Goal: Task Accomplishment & Management: Manage account settings

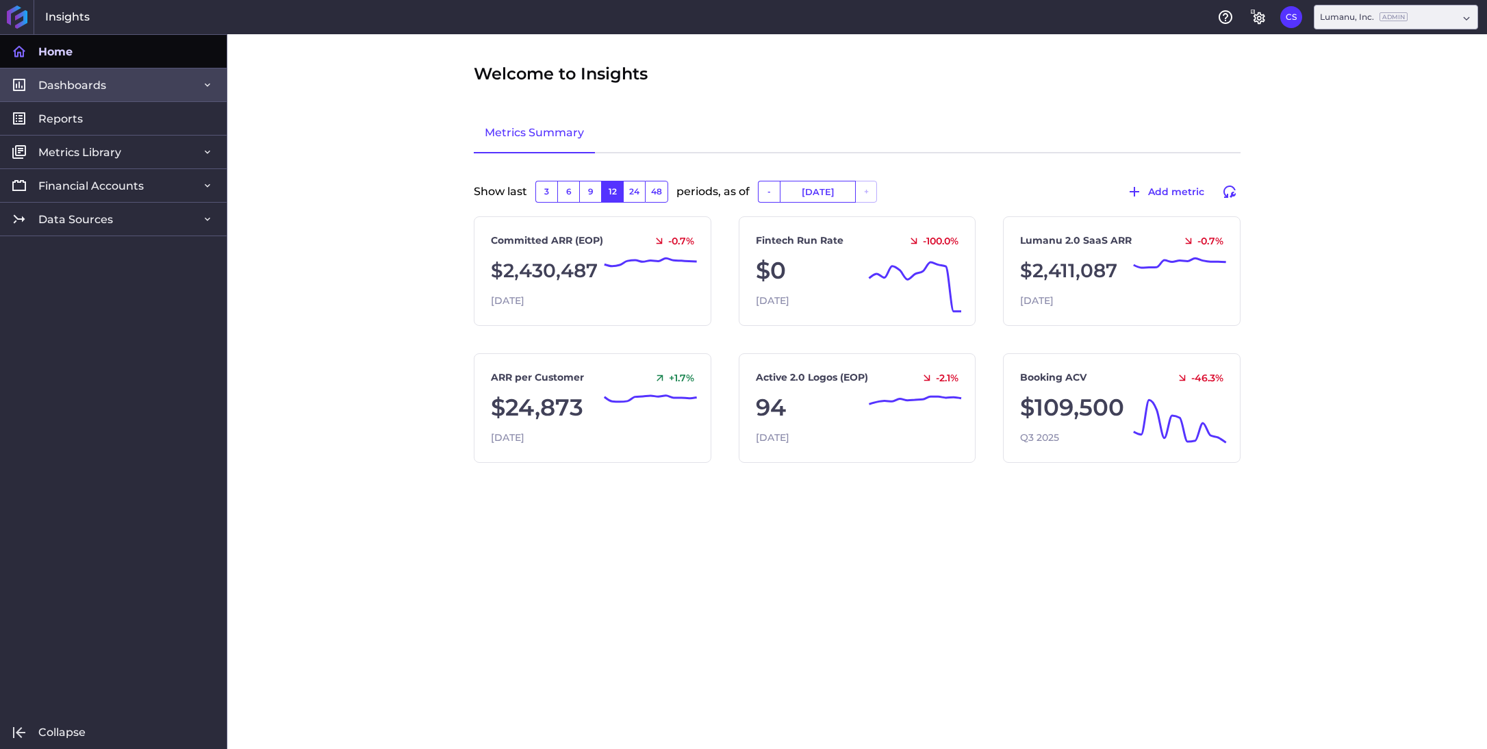
click at [110, 83] on link "Dashboards" at bounding box center [113, 85] width 227 height 34
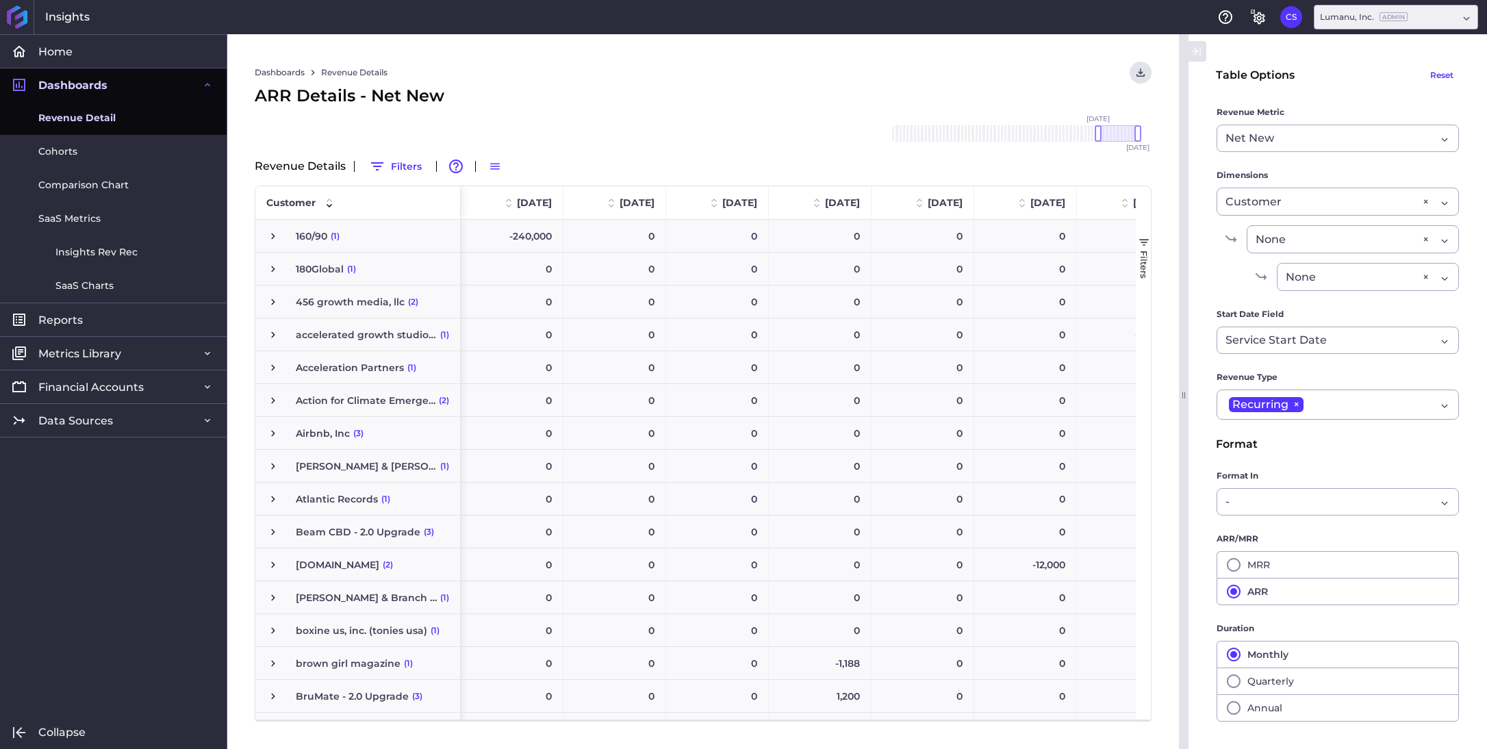
click at [102, 117] on span "Revenue Detail" at bounding box center [76, 118] width 77 height 14
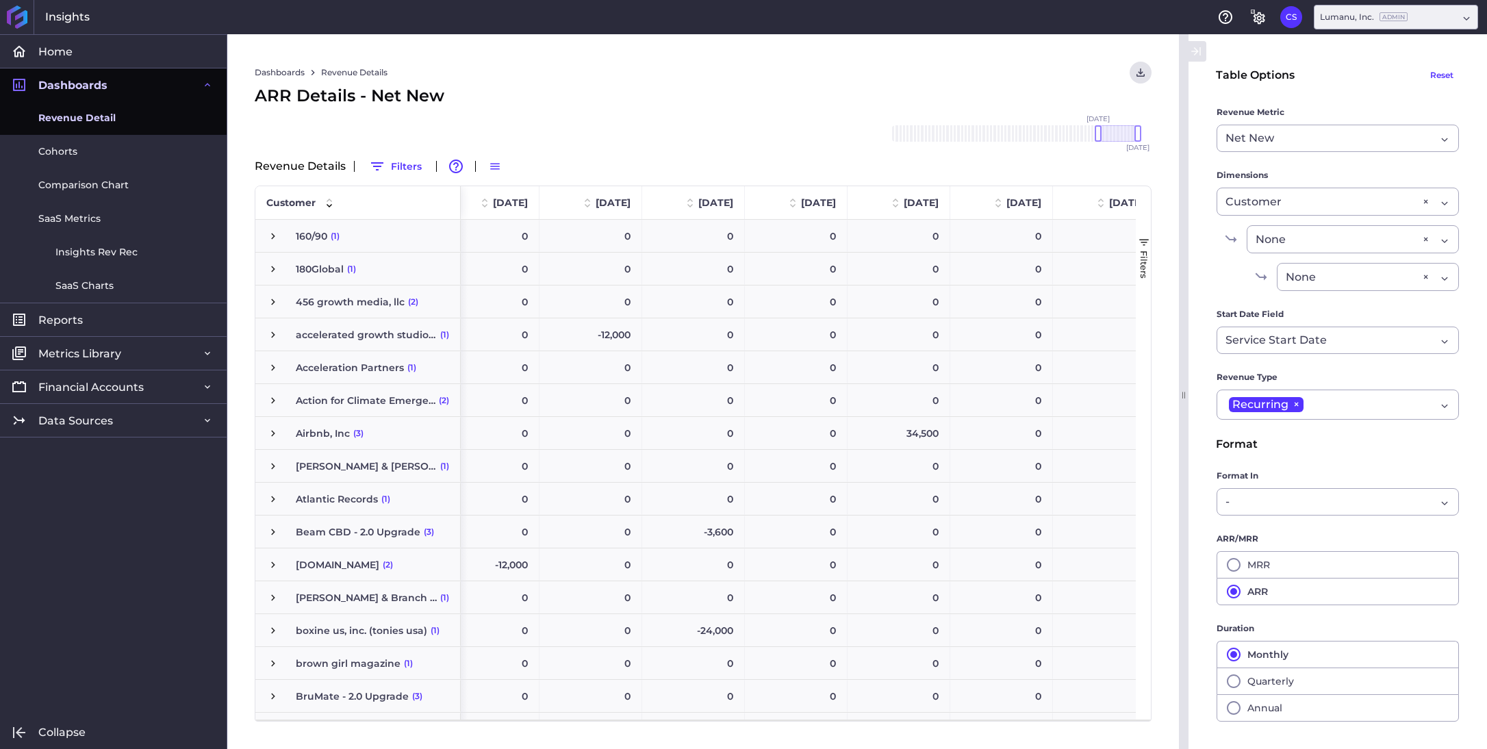
scroll to position [0, 557]
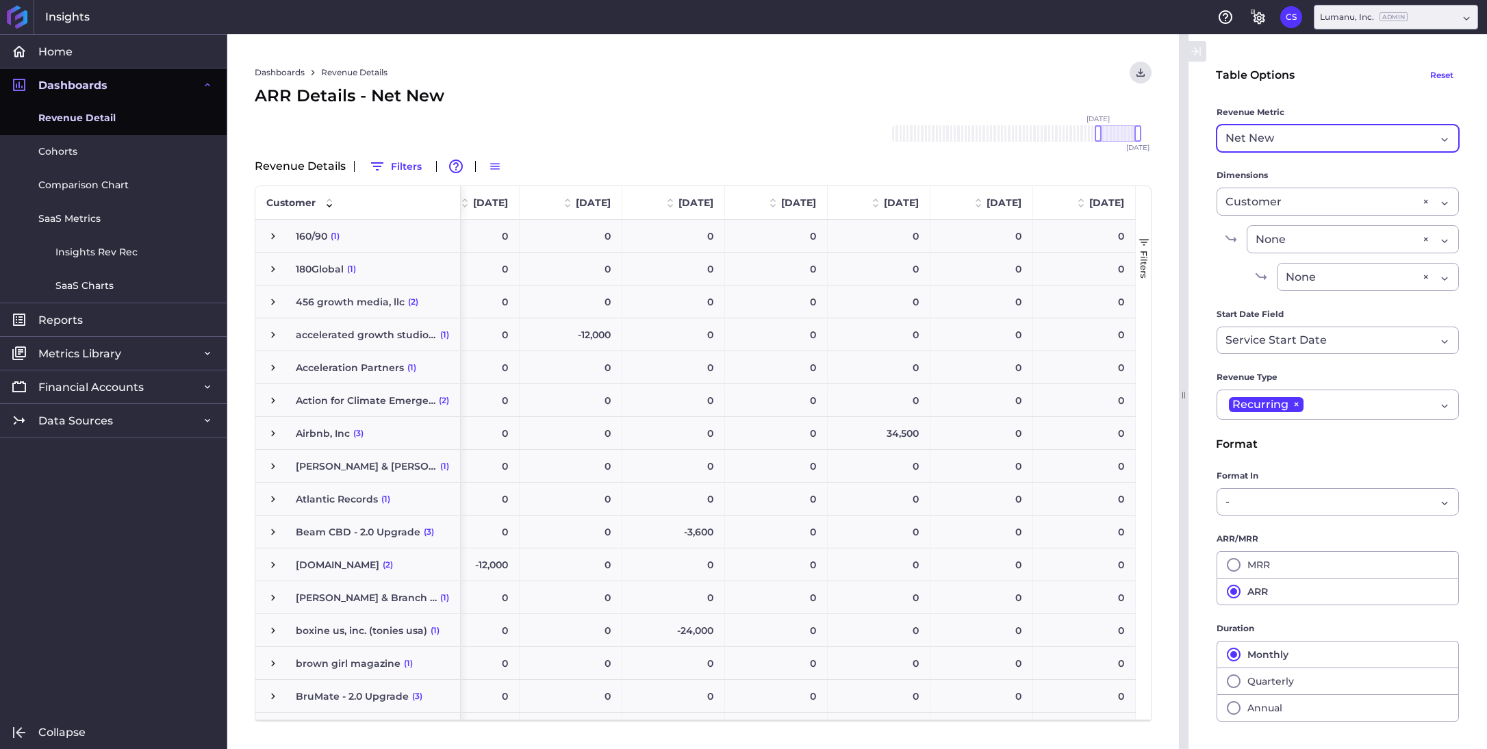
click at [1375, 136] on div "Net New" at bounding box center [1330, 138] width 210 height 16
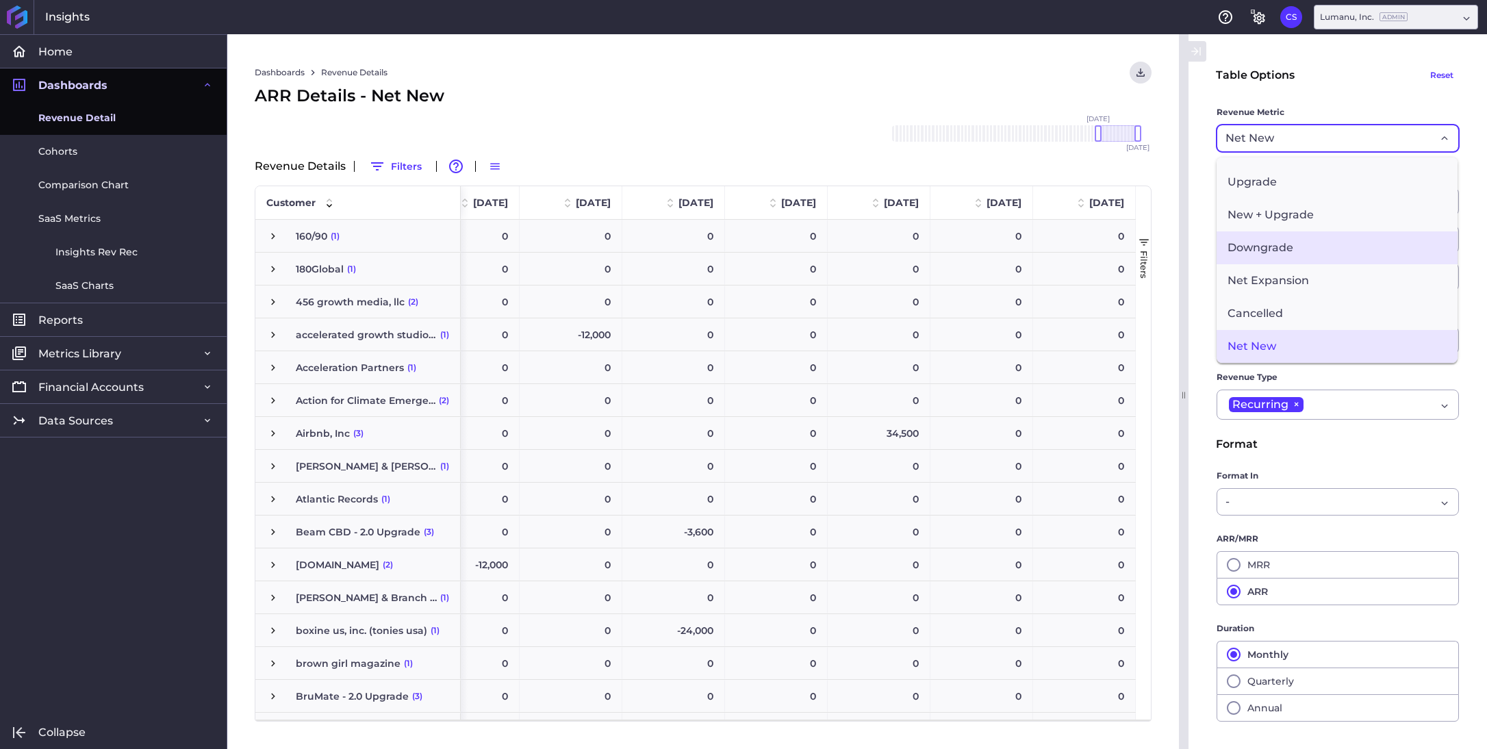
scroll to position [0, 0]
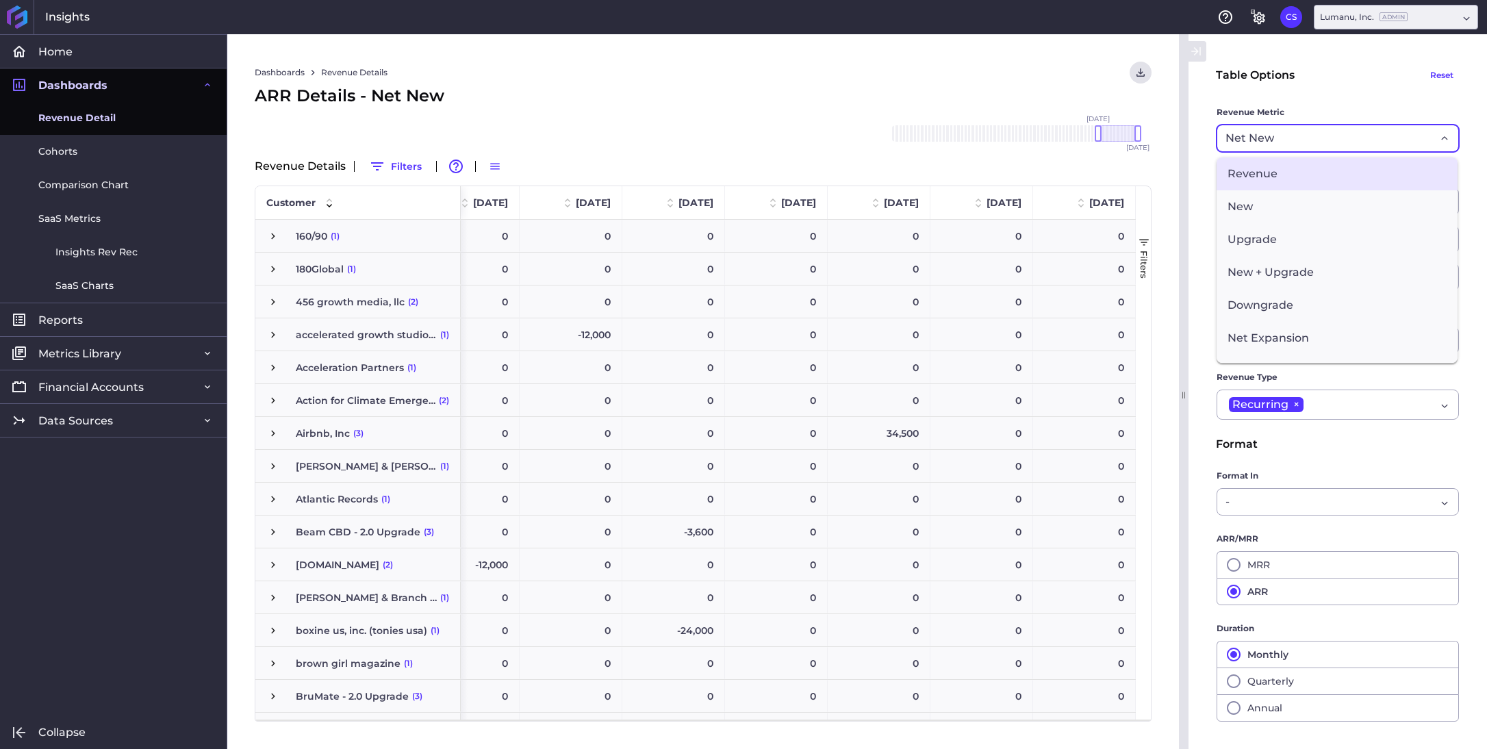
click at [1320, 180] on span "Revenue" at bounding box center [1337, 173] width 241 height 33
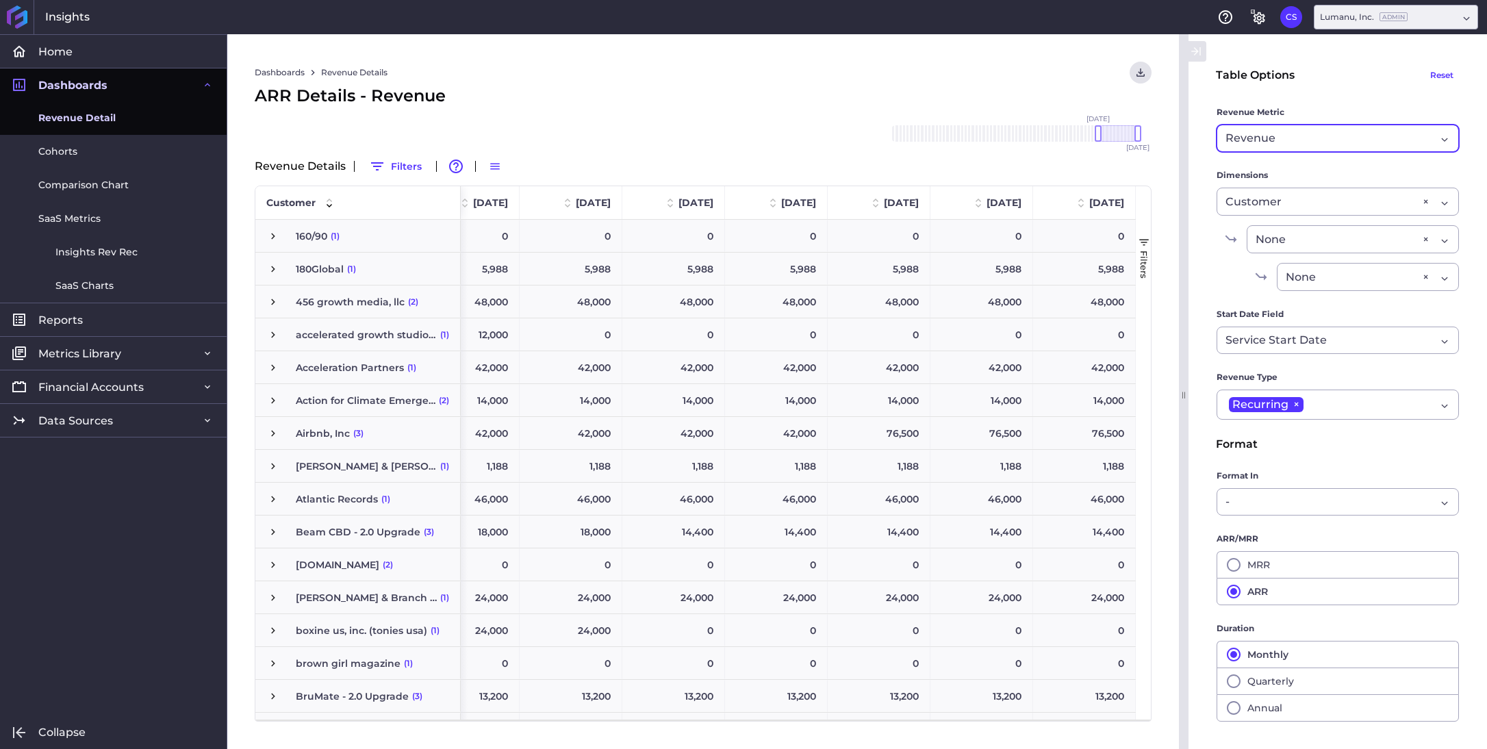
click at [1144, 240] on span "button" at bounding box center [1144, 242] width 12 height 12
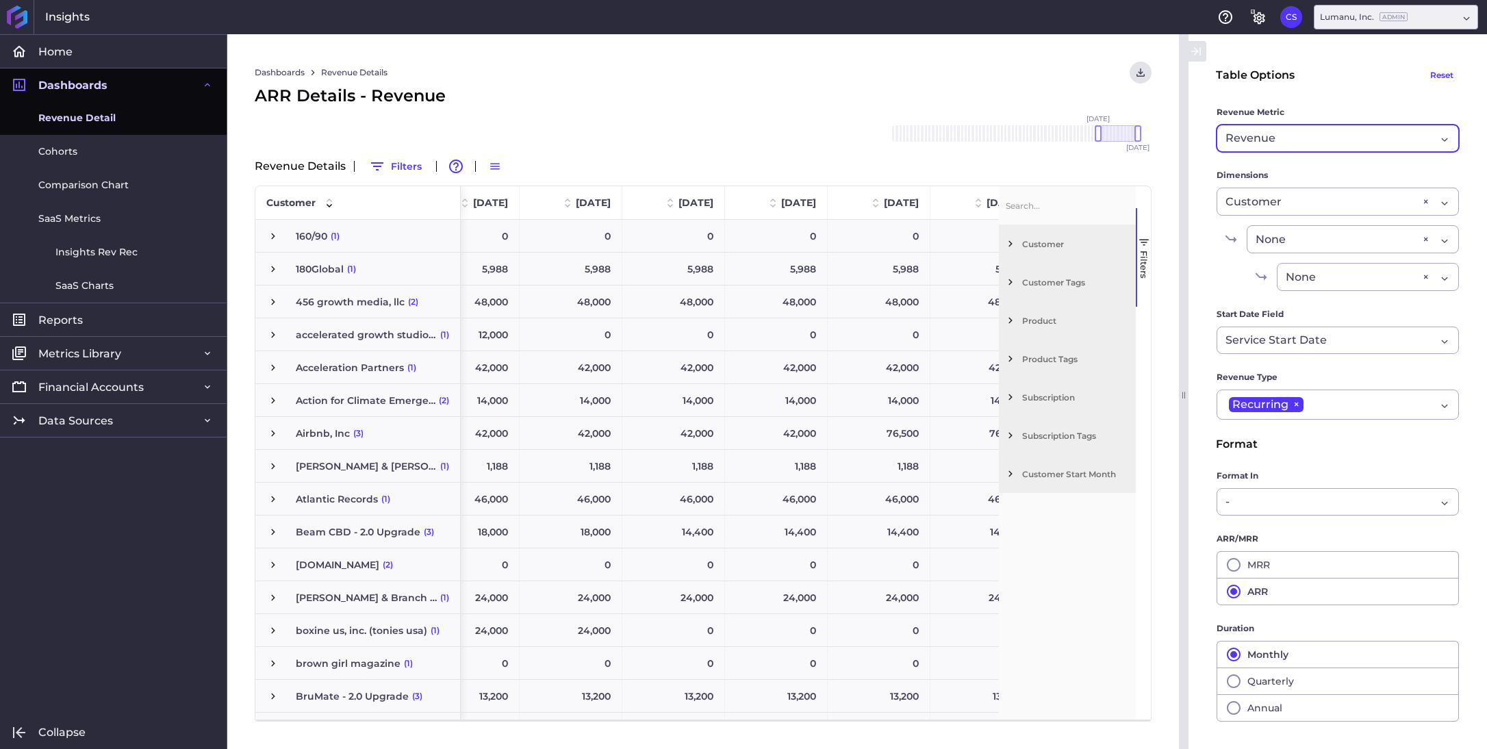
click at [1007, 363] on span "Filter List 7 Filters" at bounding box center [1010, 359] width 12 height 12
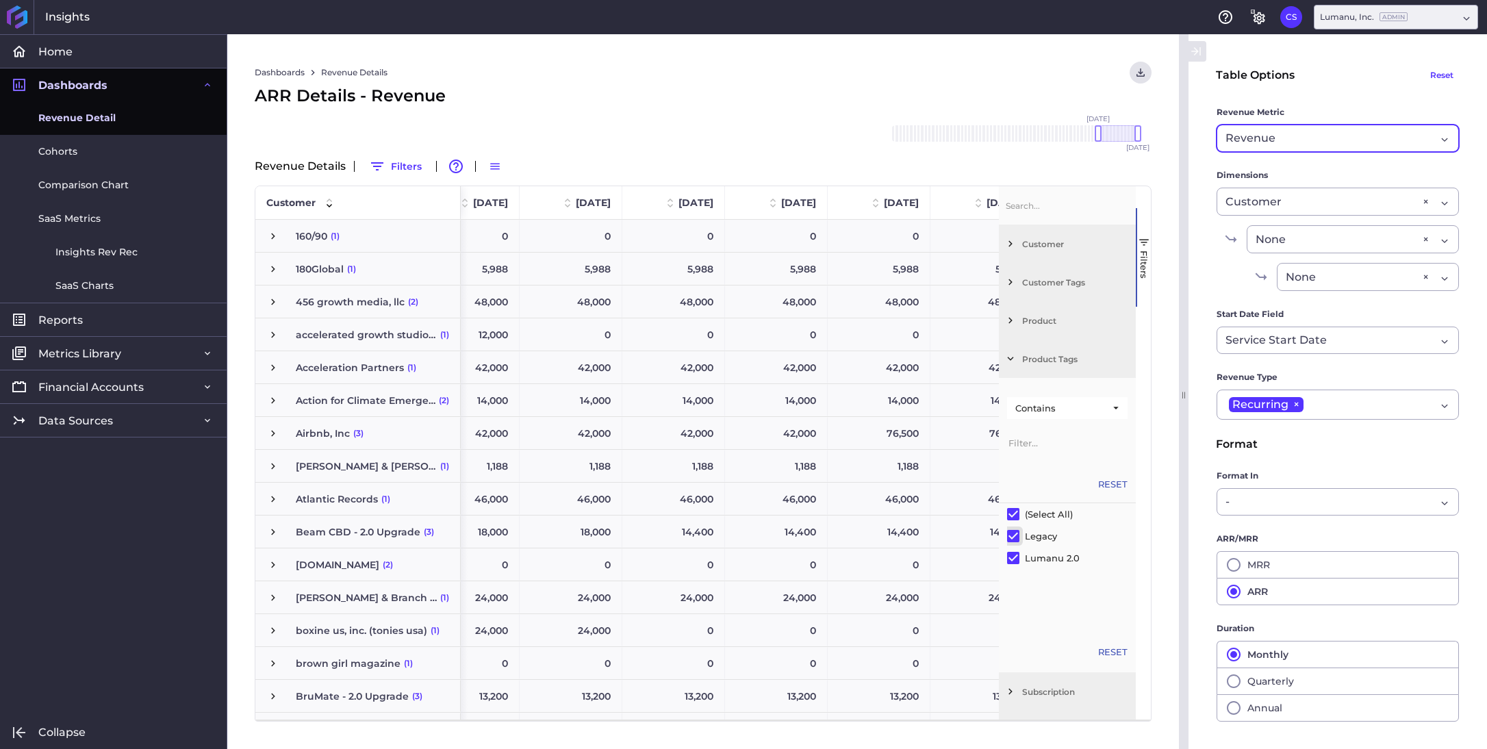
click at [1017, 531] on input "Filter List" at bounding box center [1013, 536] width 12 height 12
checkbox input "false"
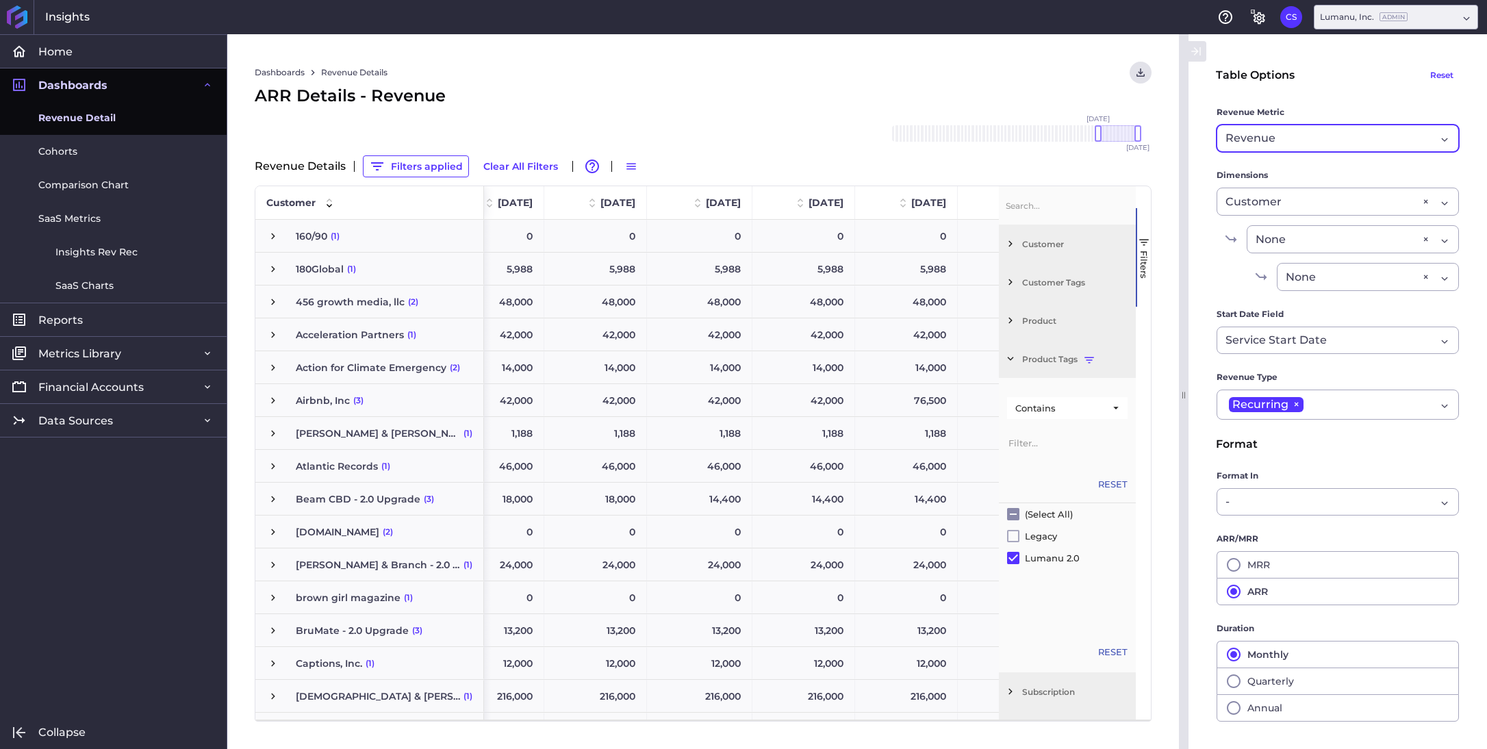
click at [1004, 72] on div "Dashboards Revenue Details Download CSV... Download CSV Download CSV with under…" at bounding box center [703, 73] width 897 height 22
click at [1146, 239] on span "button" at bounding box center [1144, 242] width 12 height 12
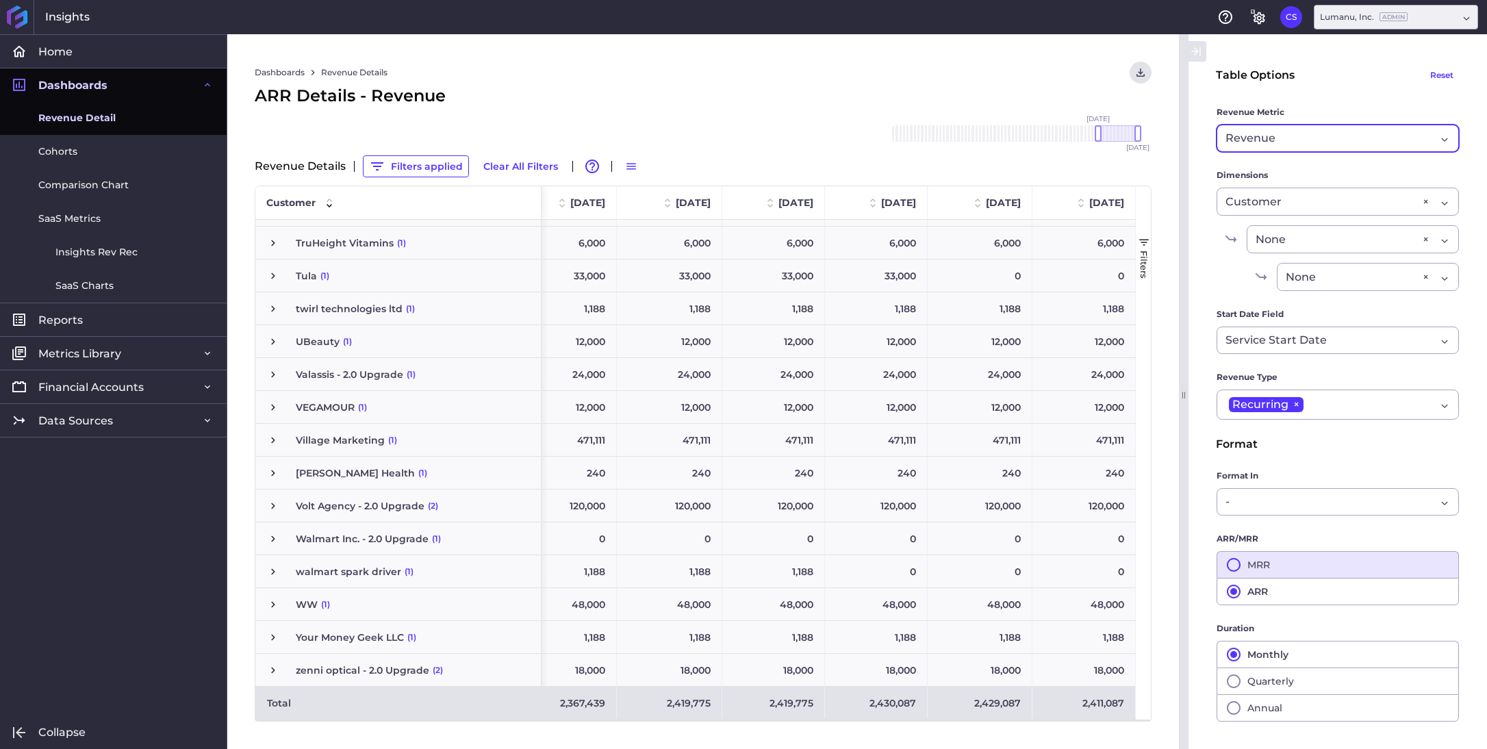
click at [1237, 567] on icon "button" at bounding box center [1233, 565] width 16 height 16
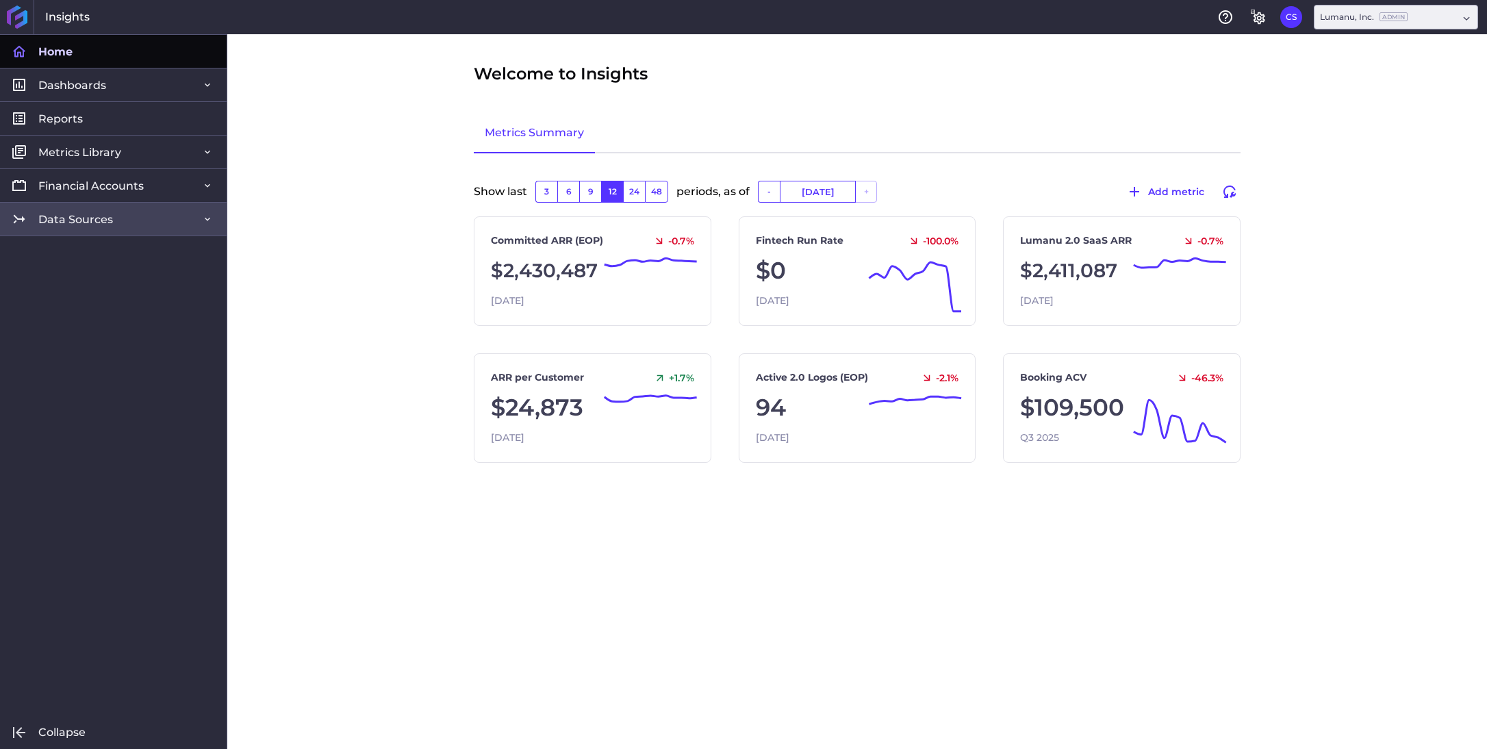
click at [89, 216] on span "Data Sources" at bounding box center [75, 219] width 75 height 14
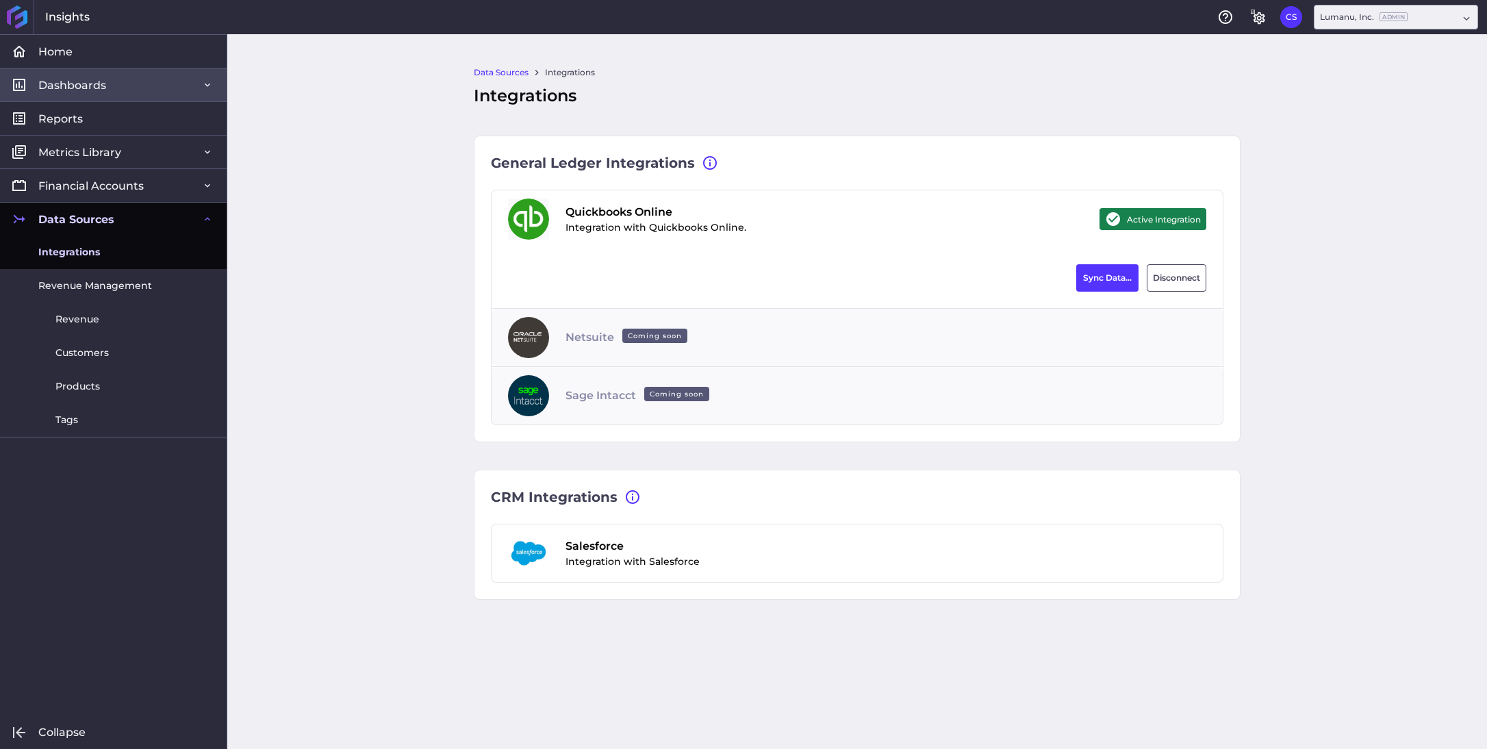
click at [77, 75] on link "Dashboards" at bounding box center [113, 85] width 227 height 34
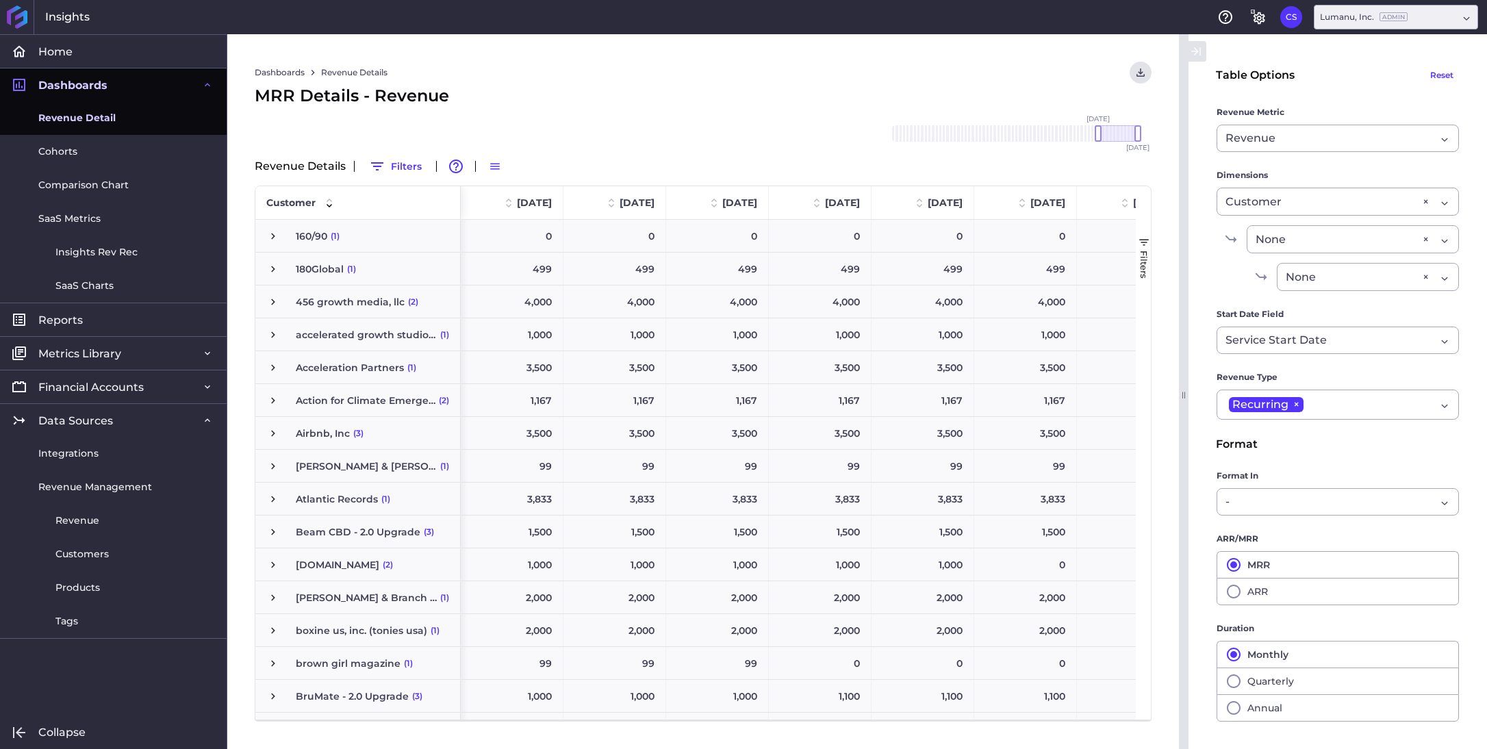
click at [82, 117] on span "Revenue Detail" at bounding box center [76, 118] width 77 height 14
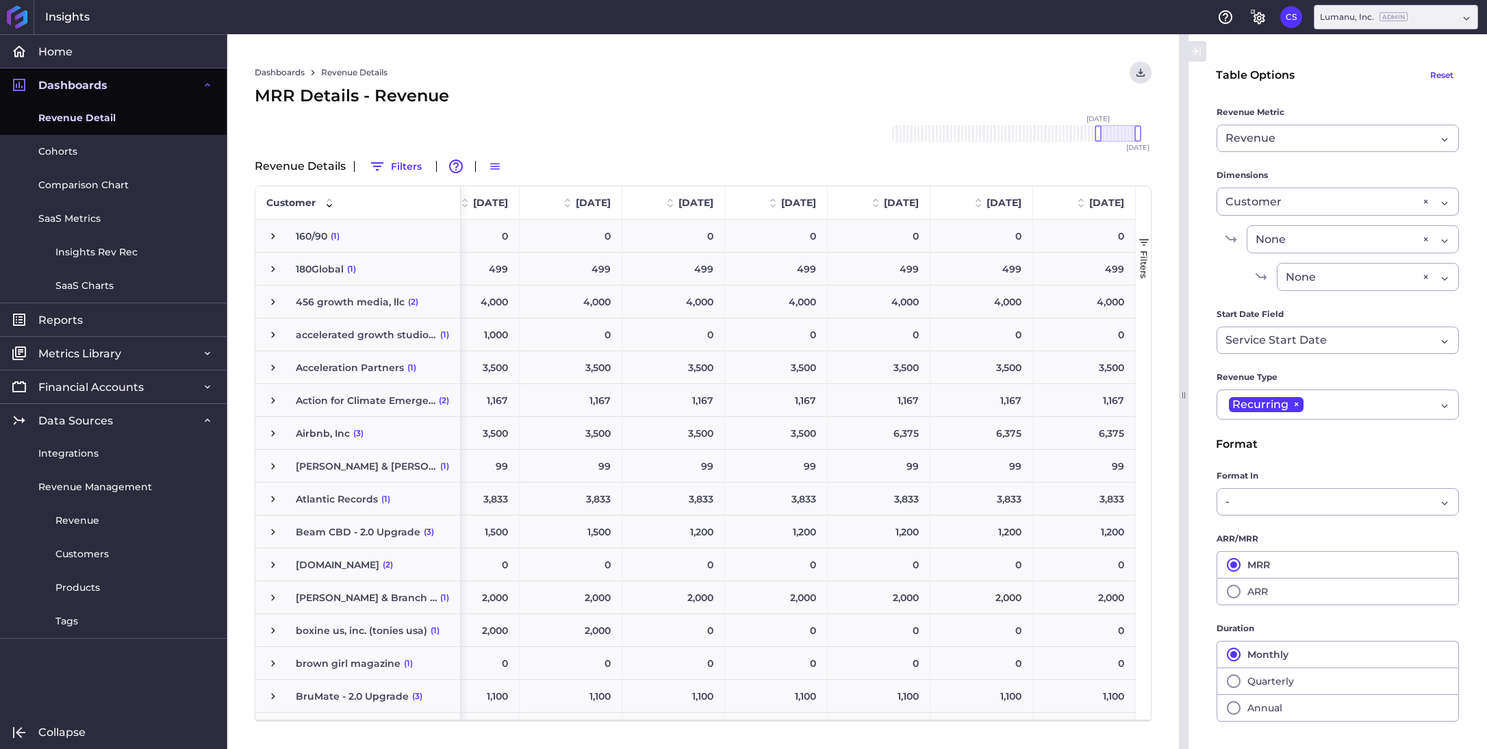
click at [1144, 240] on span "button" at bounding box center [1144, 242] width 12 height 12
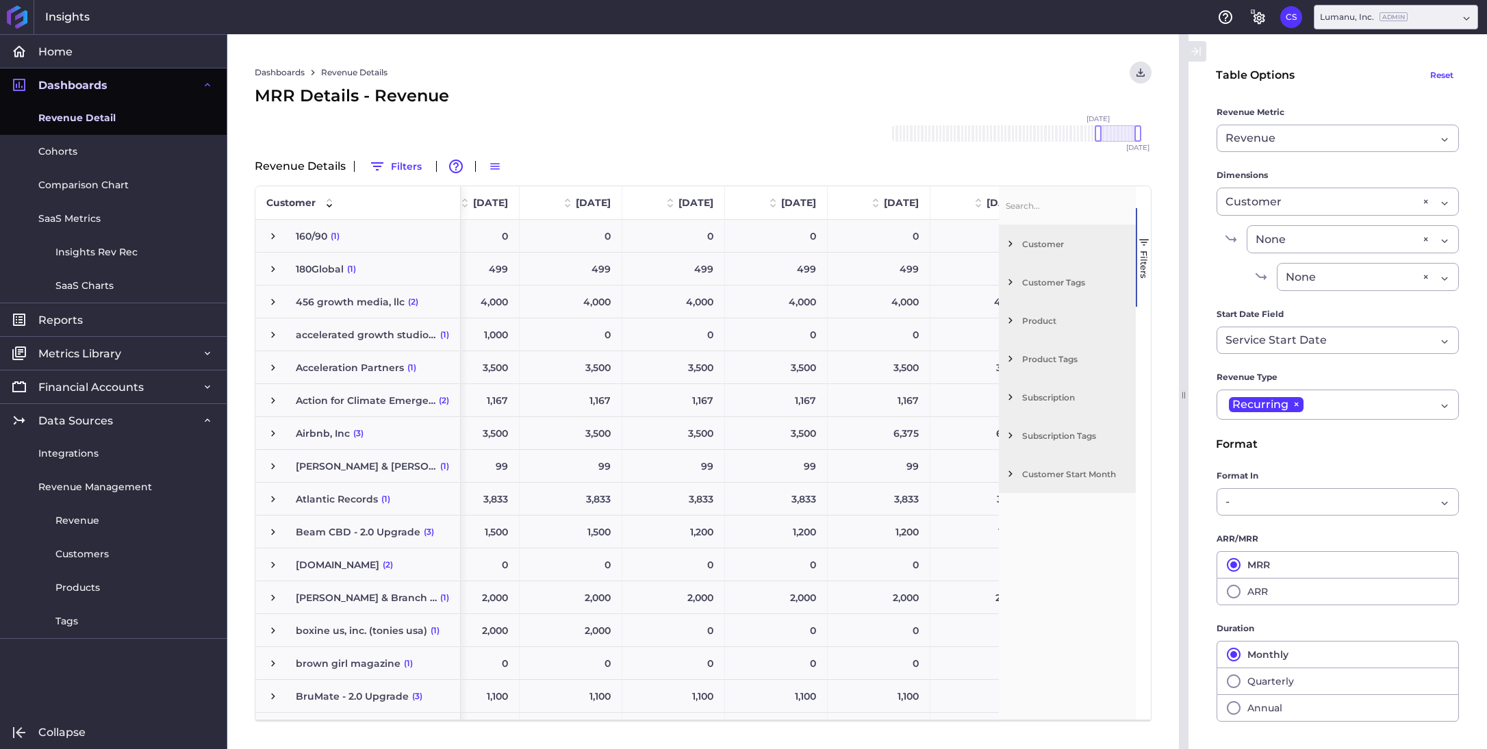
click at [1063, 358] on span "Product Tags" at bounding box center [1076, 359] width 108 height 10
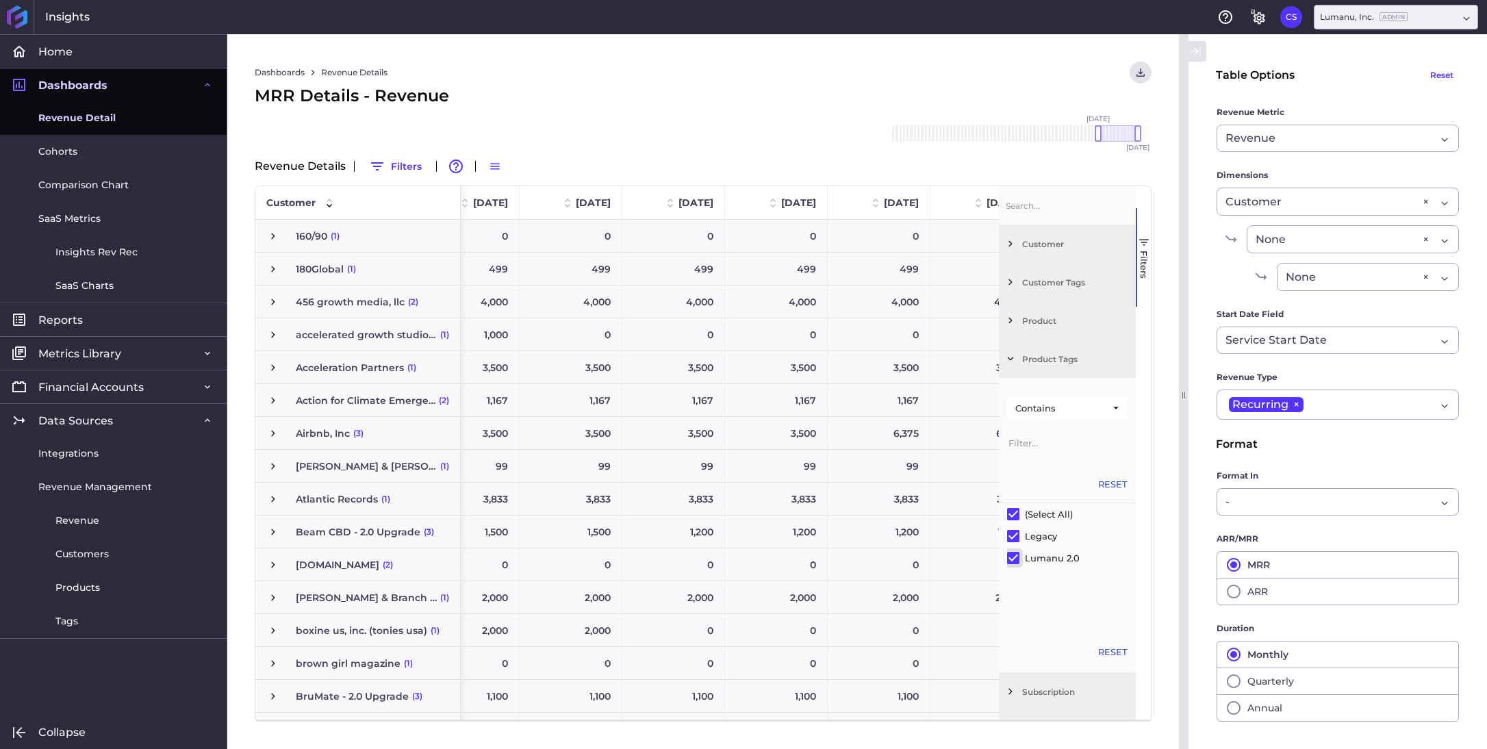
click at [1014, 557] on input "Filter List" at bounding box center [1013, 558] width 12 height 12
checkbox input "false"
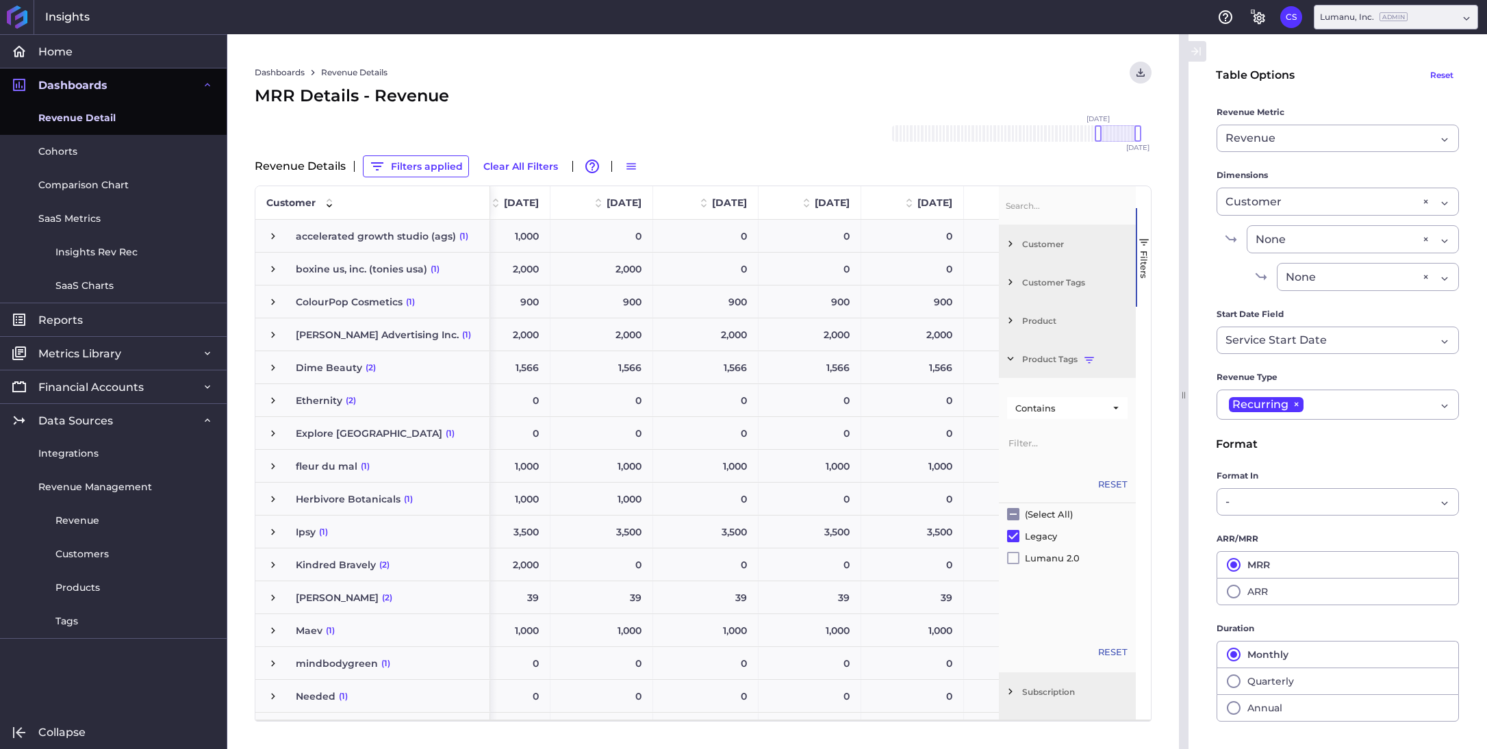
click at [1010, 70] on div "Dashboards Revenue Details Download CSV... Download CSV Download CSV with under…" at bounding box center [703, 73] width 897 height 22
click at [1147, 242] on span "button" at bounding box center [1144, 242] width 12 height 12
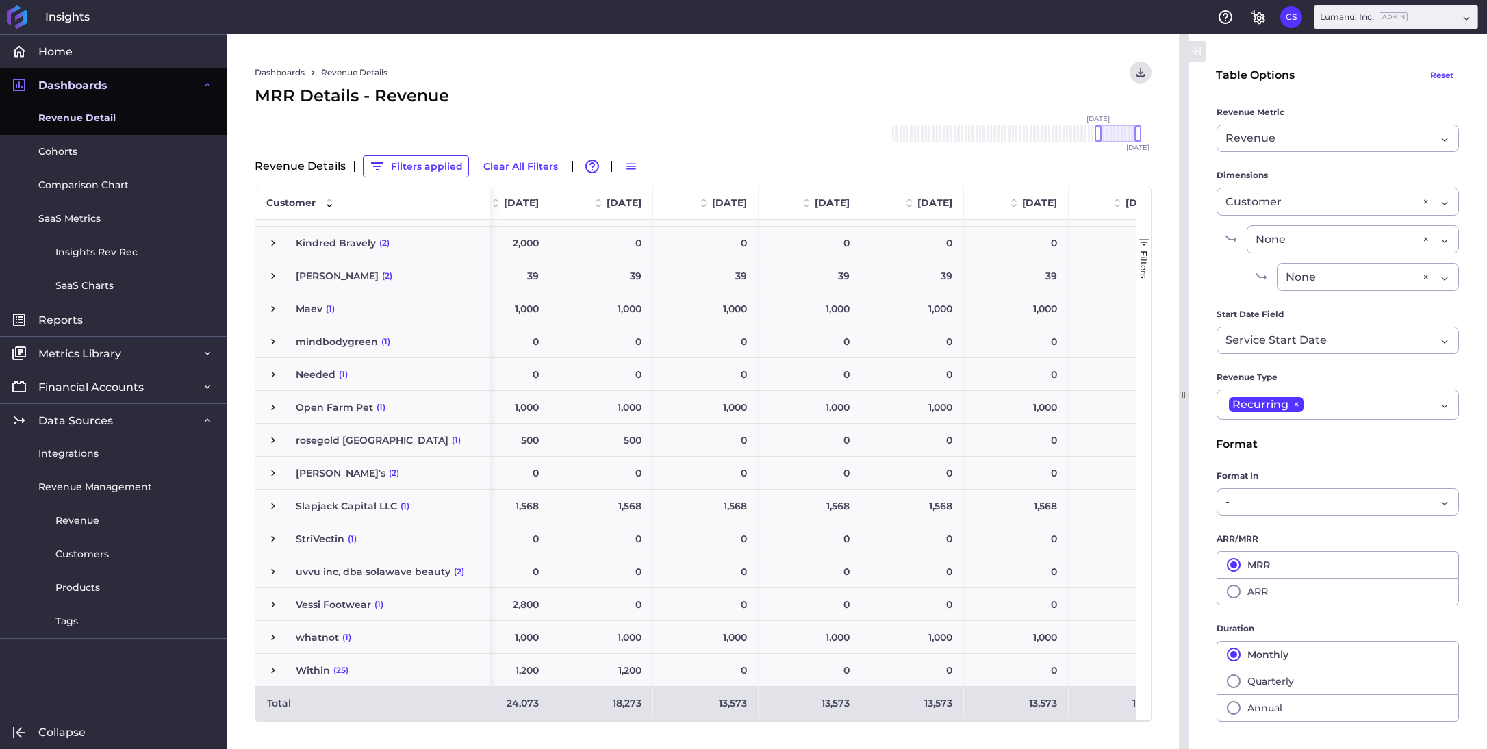
scroll to position [0, 594]
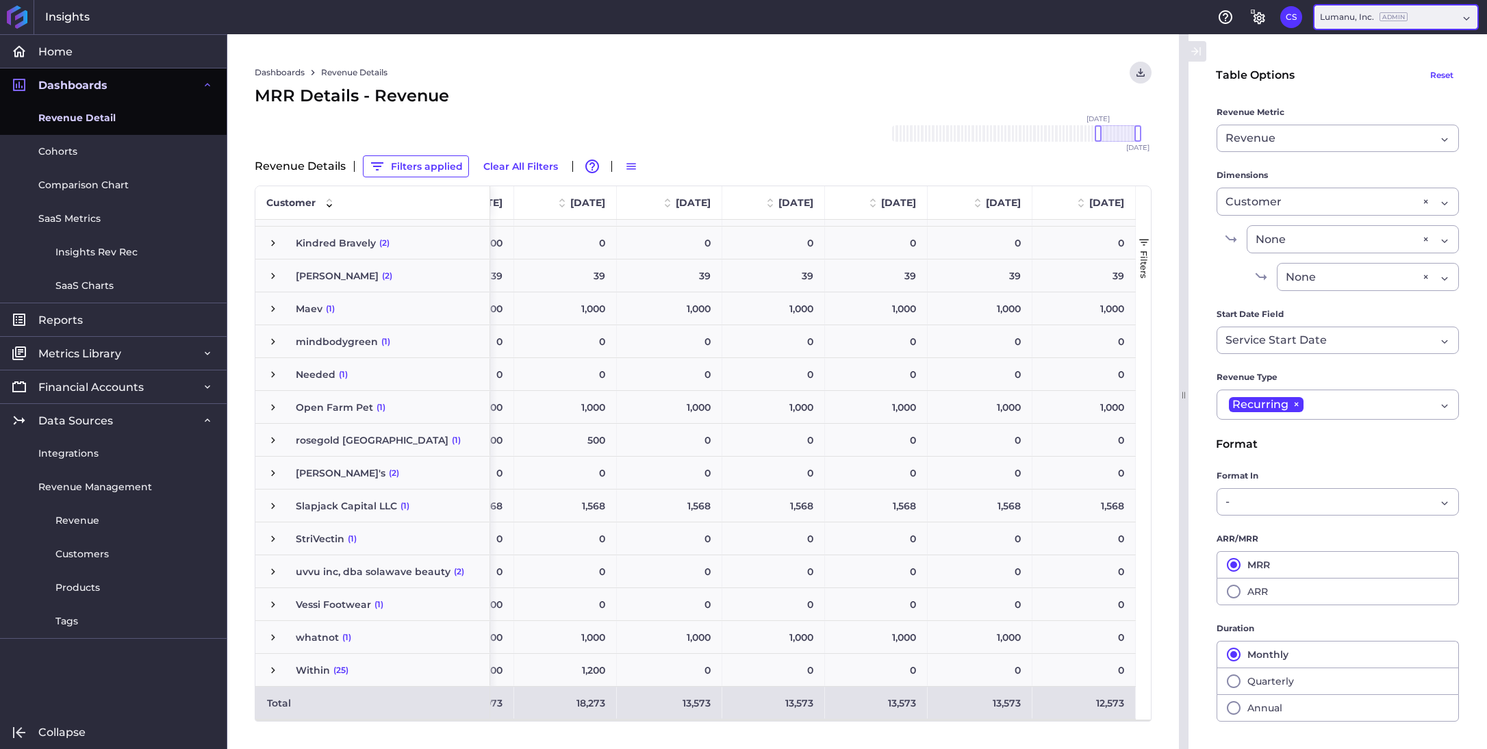
click at [1403, 12] on ins "Admin" at bounding box center [1393, 16] width 28 height 9
click at [1364, 108] on div "Lumanu Pay, LLC Admin" at bounding box center [1395, 108] width 163 height 29
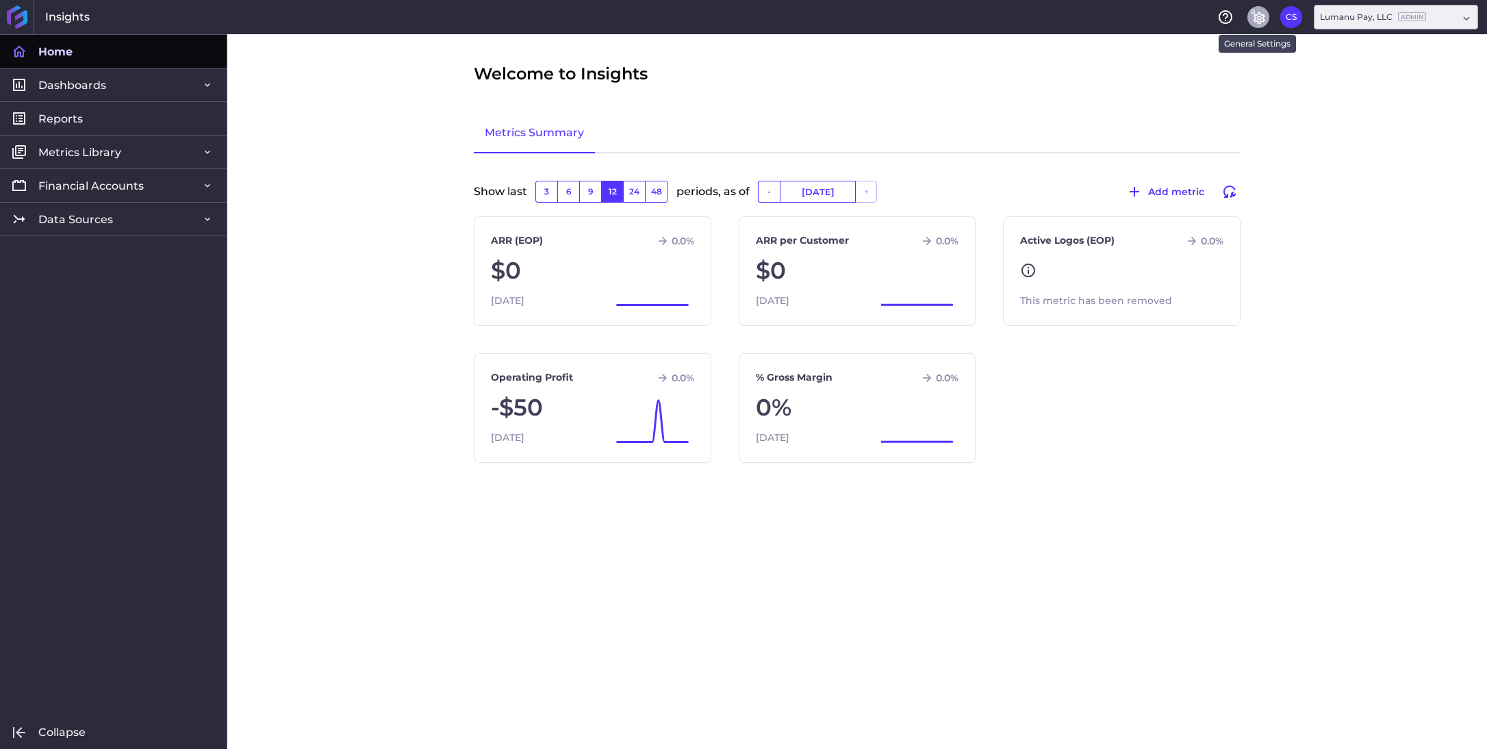
click at [1254, 22] on icon "General Settings" at bounding box center [1258, 17] width 16 height 16
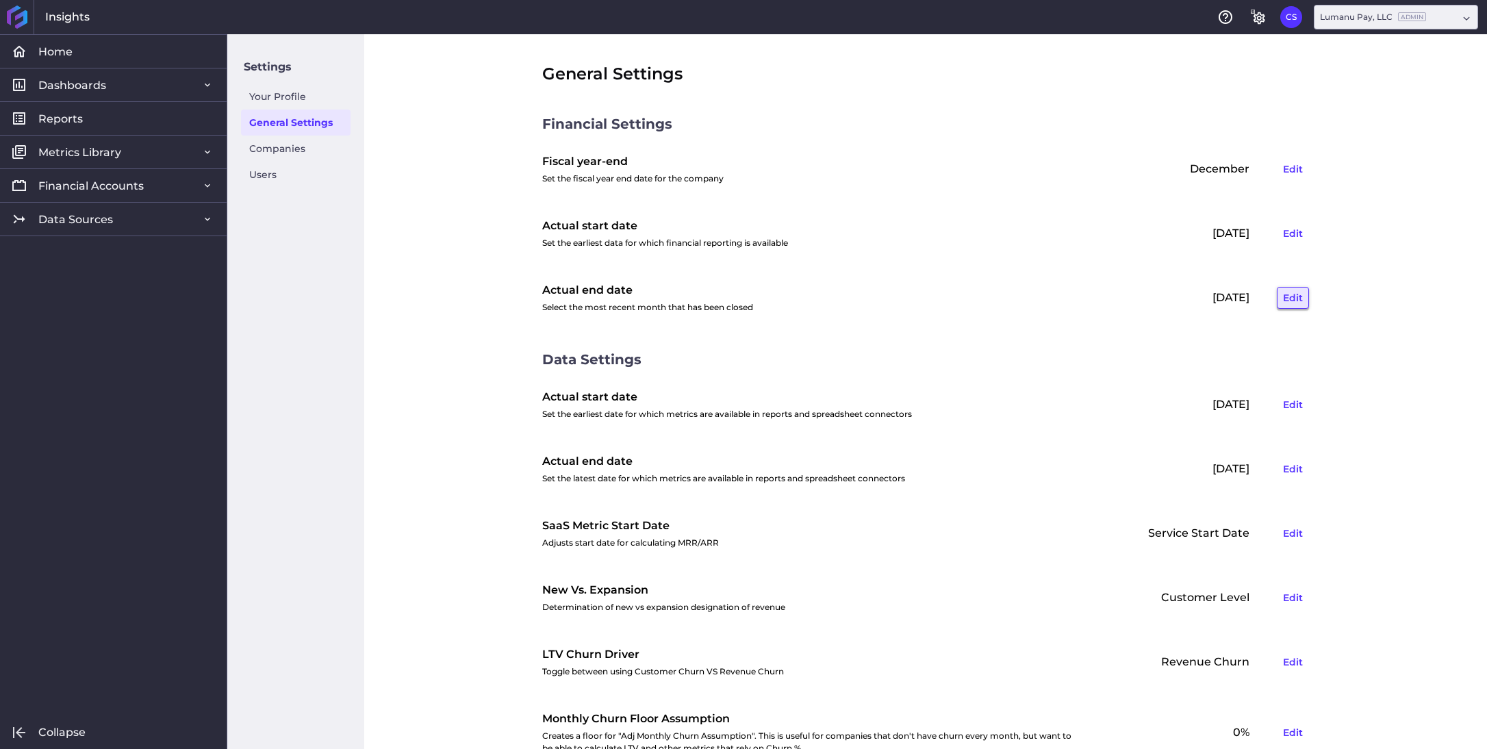
click at [1291, 298] on button "Edit" at bounding box center [1293, 298] width 32 height 22
click at [1175, 295] on icon at bounding box center [1176, 297] width 10 height 12
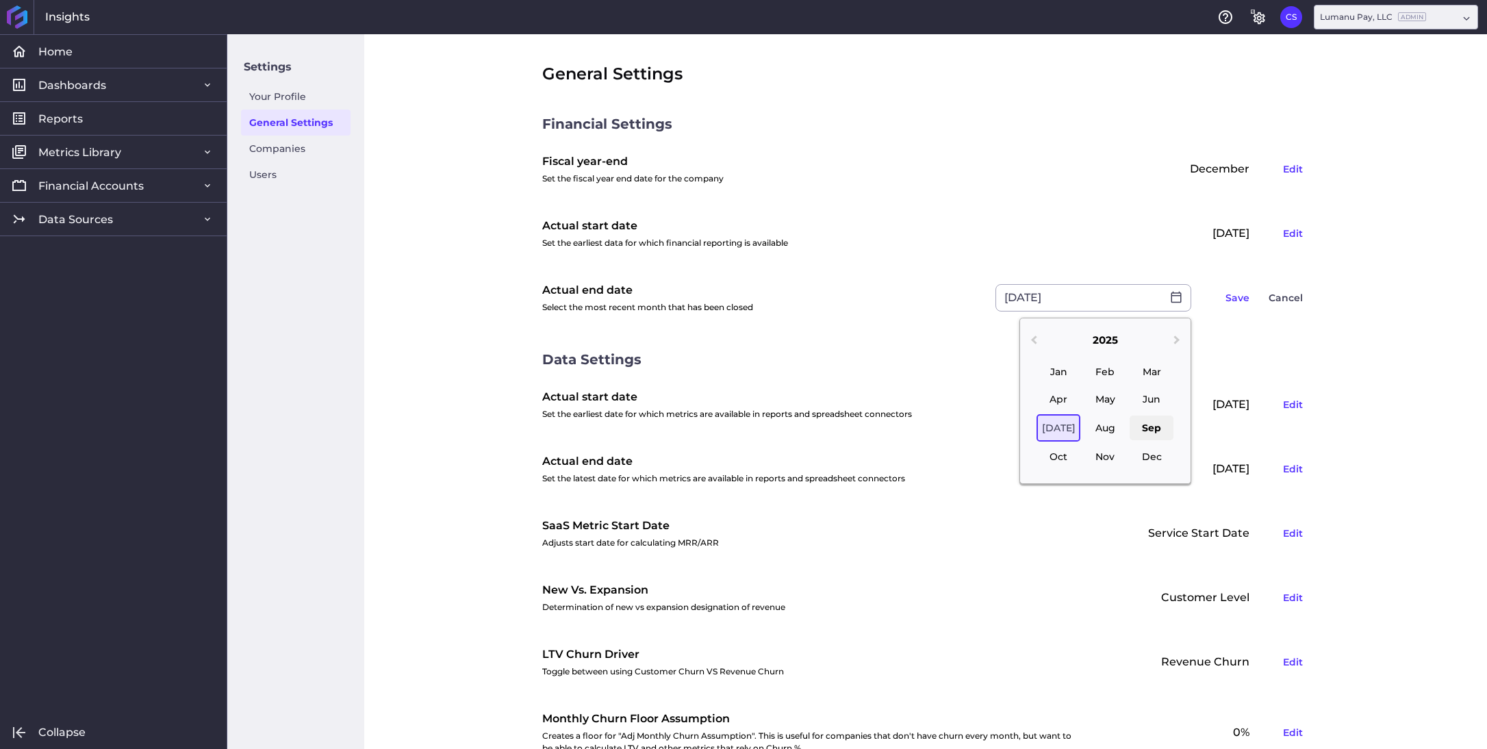
click at [1158, 430] on div "Sep" at bounding box center [1152, 428] width 44 height 25
type input "[DATE]"
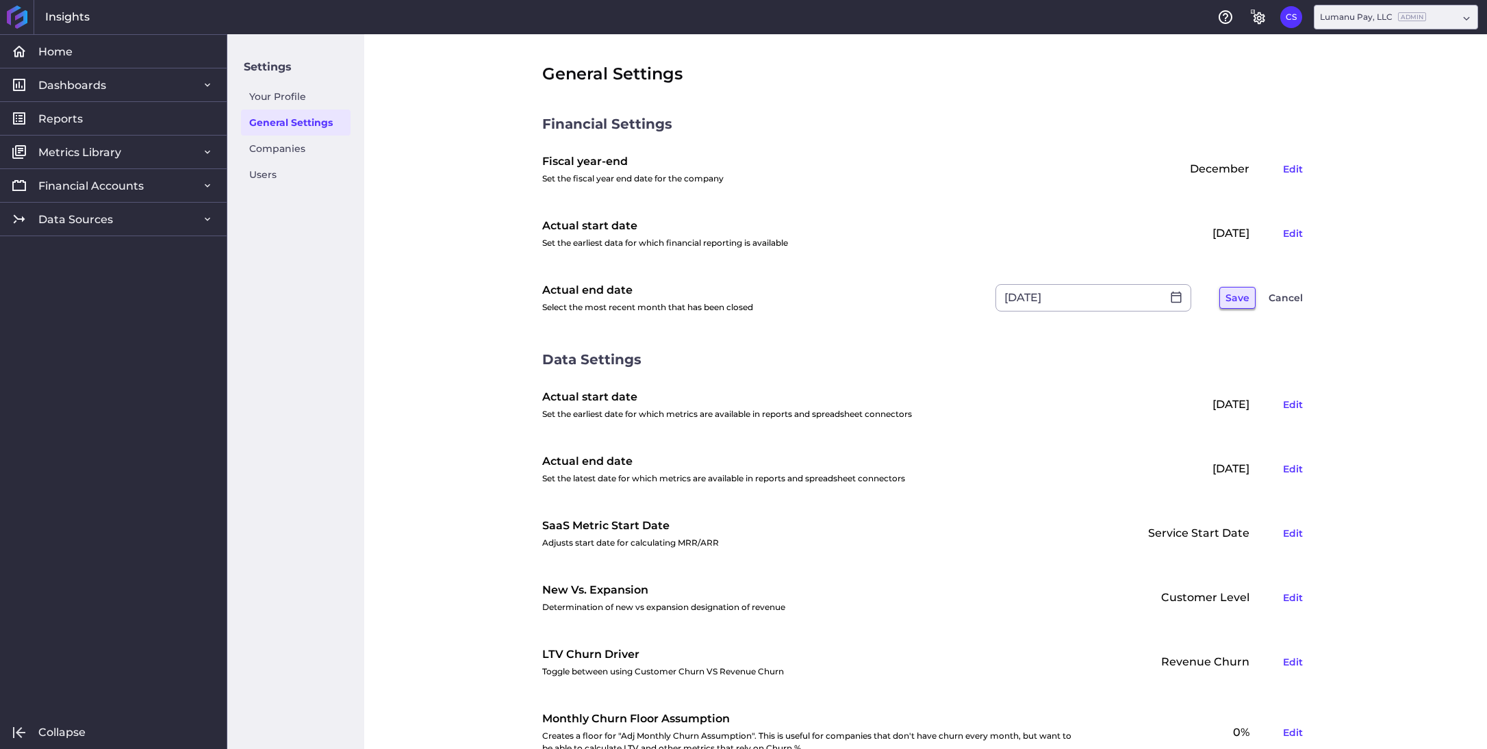
click at [1247, 296] on button "Save" at bounding box center [1237, 298] width 36 height 22
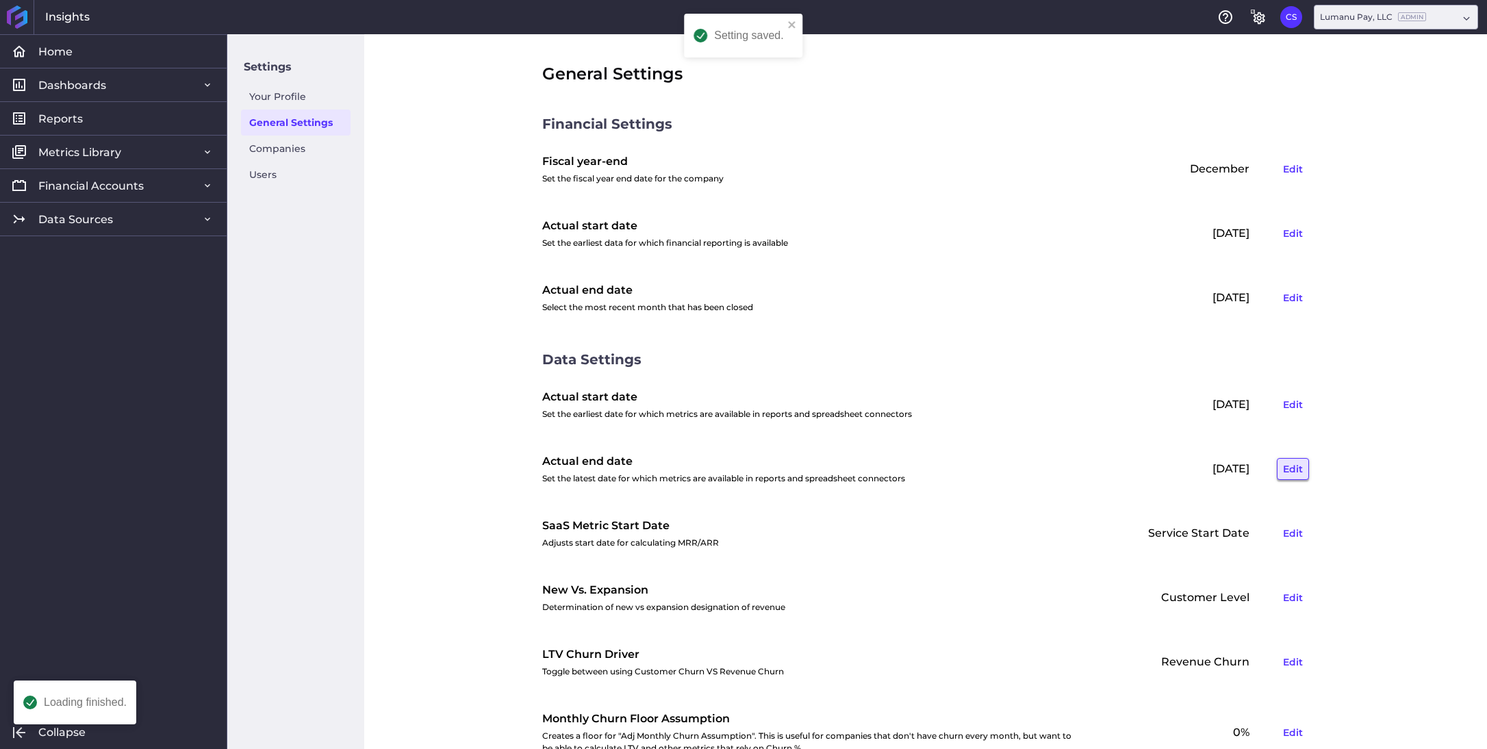
click at [1297, 468] on button "Edit" at bounding box center [1293, 469] width 32 height 22
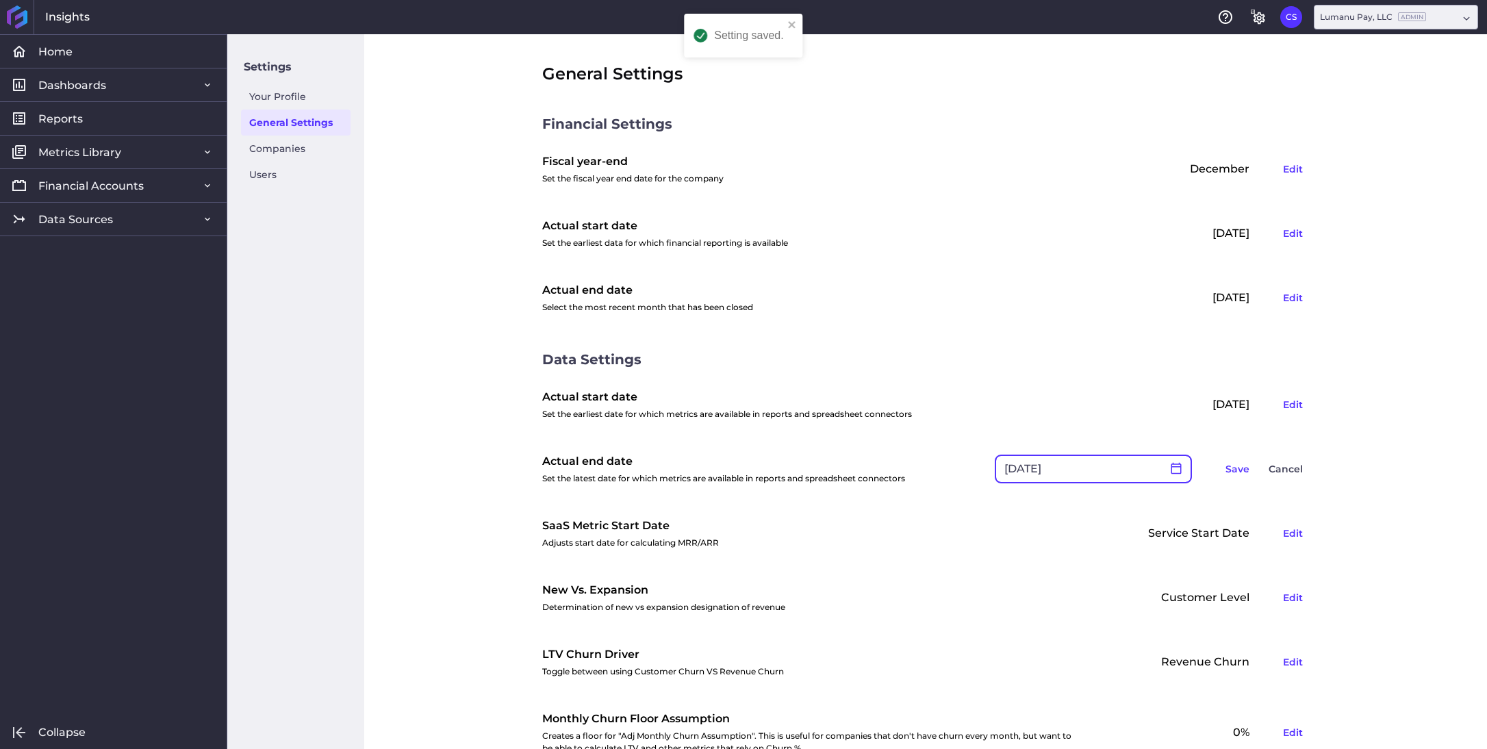
click at [1175, 468] on icon at bounding box center [1176, 468] width 12 height 12
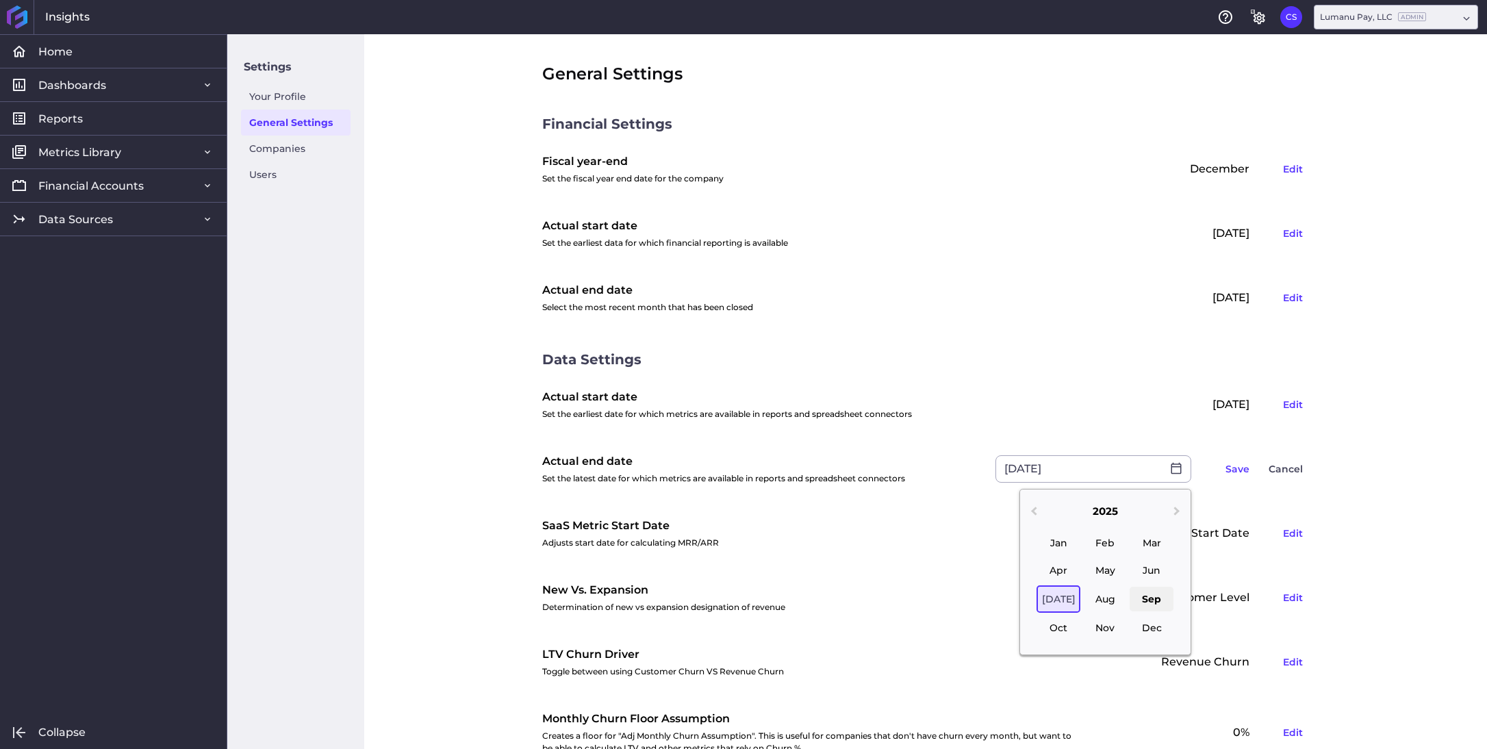
click at [1147, 594] on div "Sep" at bounding box center [1152, 599] width 44 height 25
type input "[DATE]"
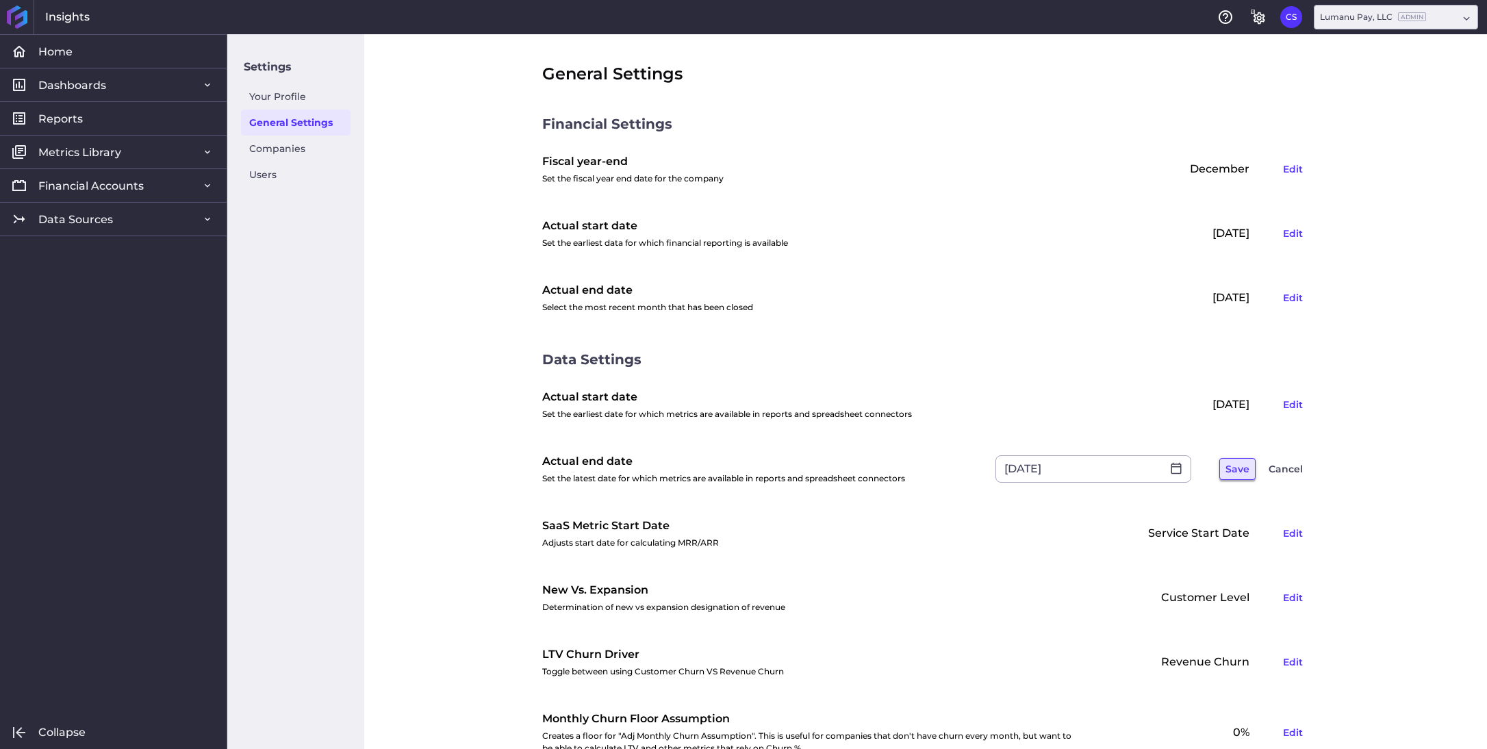
click at [1221, 467] on button "Save" at bounding box center [1237, 469] width 36 height 22
click at [86, 53] on link "Home" at bounding box center [113, 51] width 227 height 34
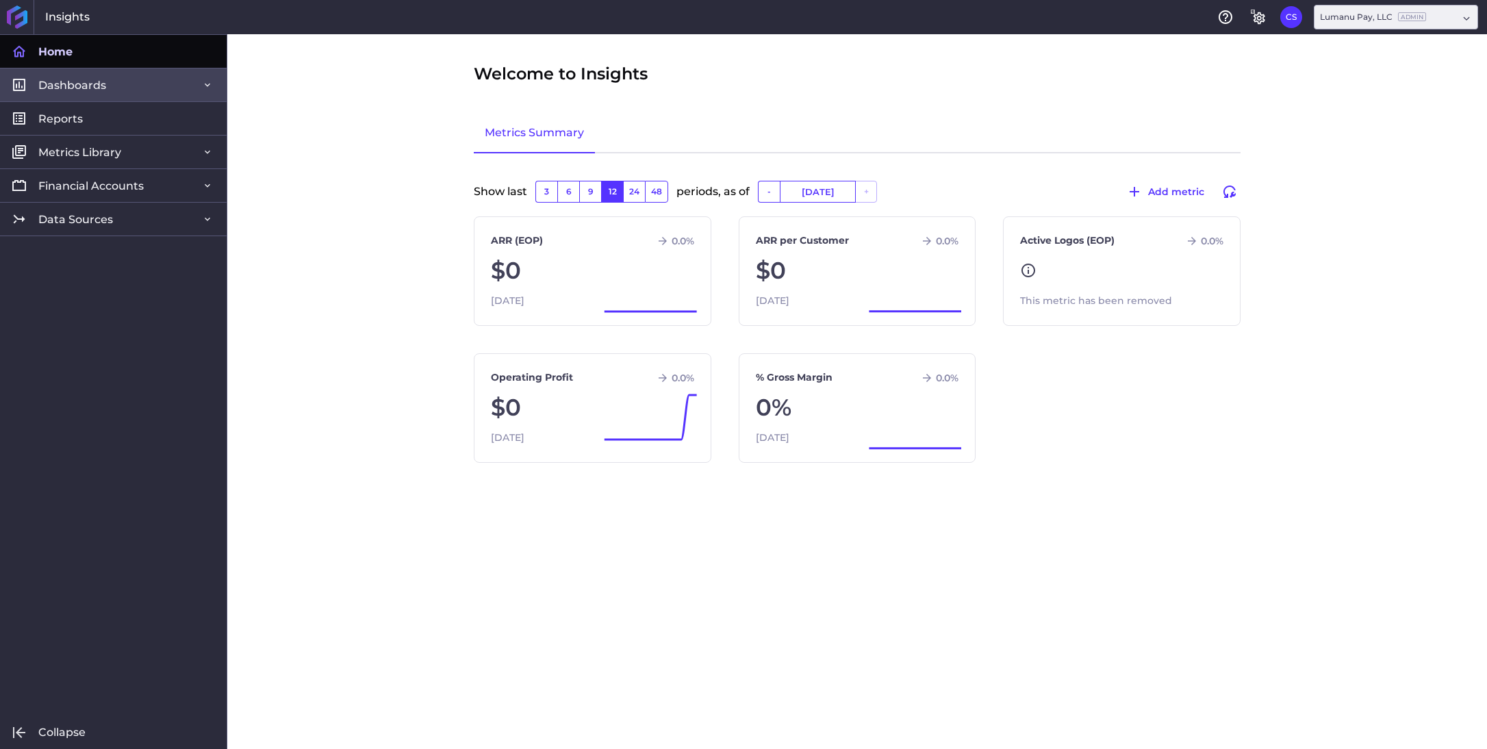
click at [134, 80] on link "Dashboards" at bounding box center [113, 85] width 227 height 34
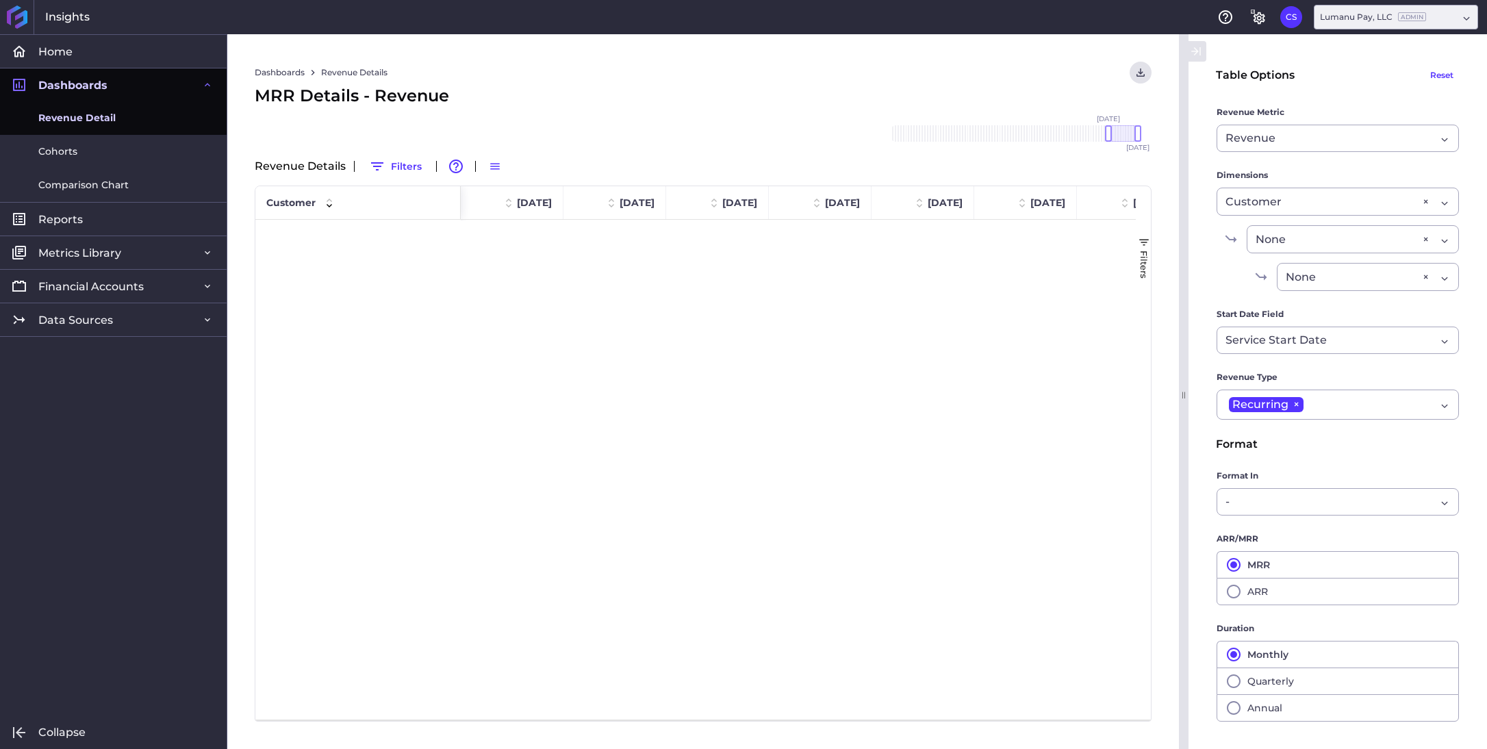
click at [112, 117] on span "Revenue Detail" at bounding box center [76, 118] width 77 height 14
click at [66, 53] on span "Home" at bounding box center [55, 51] width 34 height 14
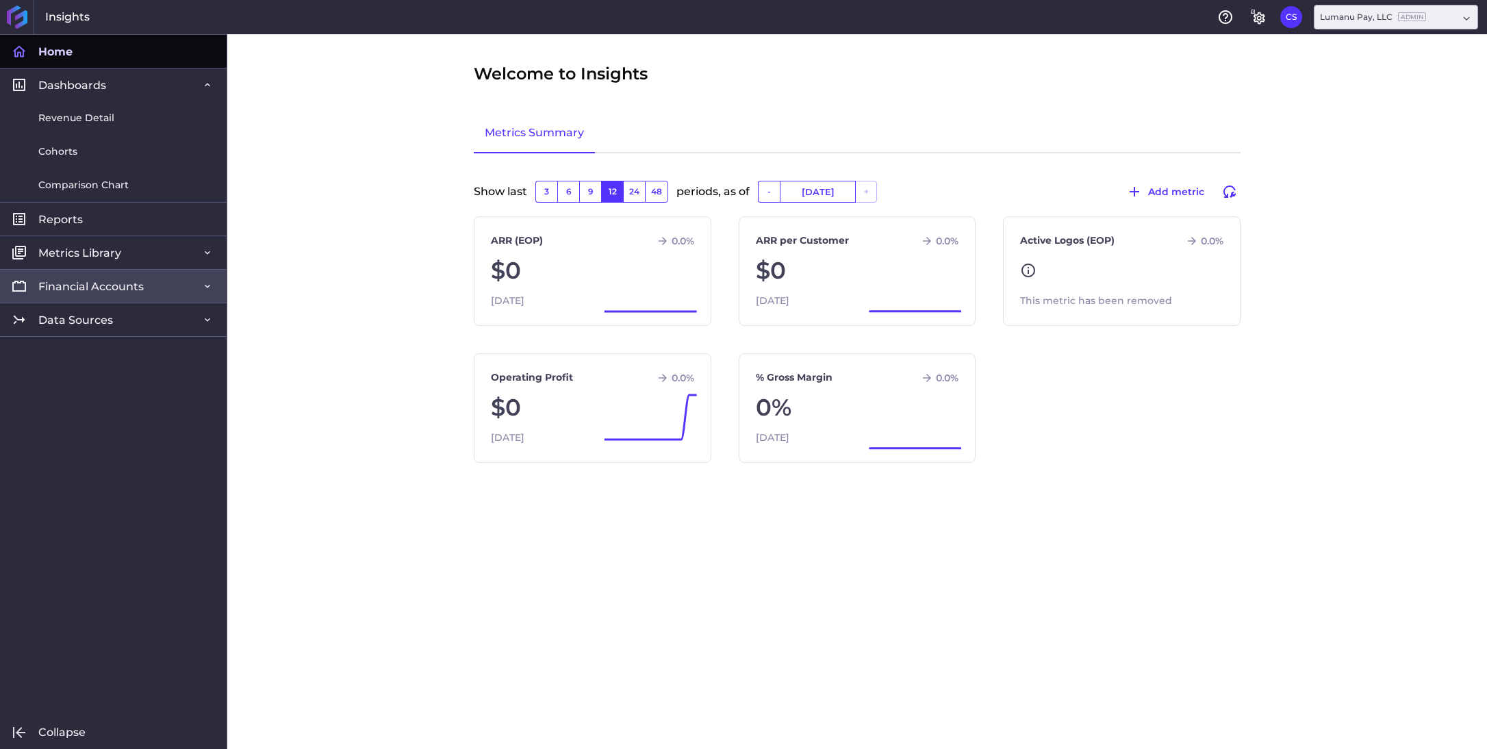
click at [126, 282] on span "Financial Accounts" at bounding box center [90, 286] width 105 height 14
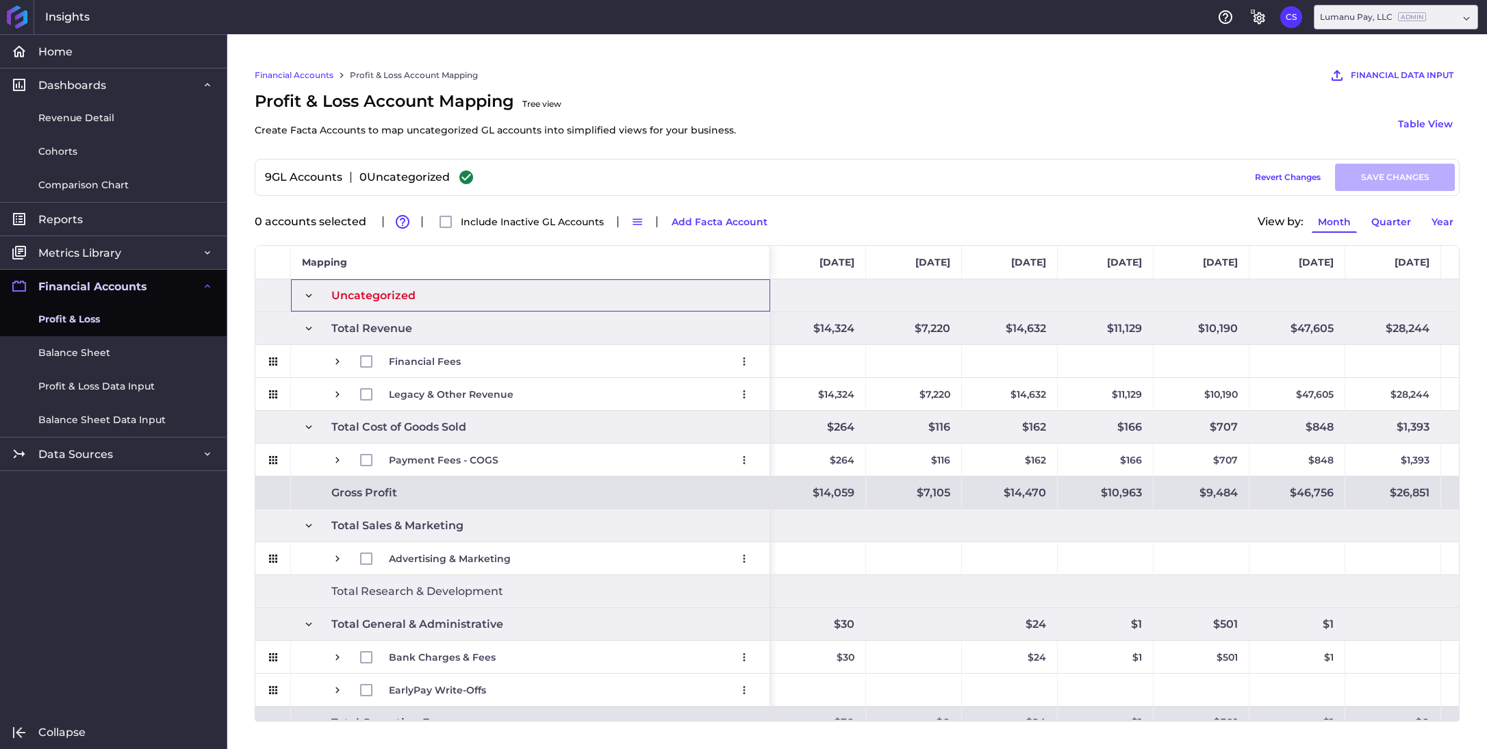
click at [307, 293] on span at bounding box center [309, 296] width 12 height 12
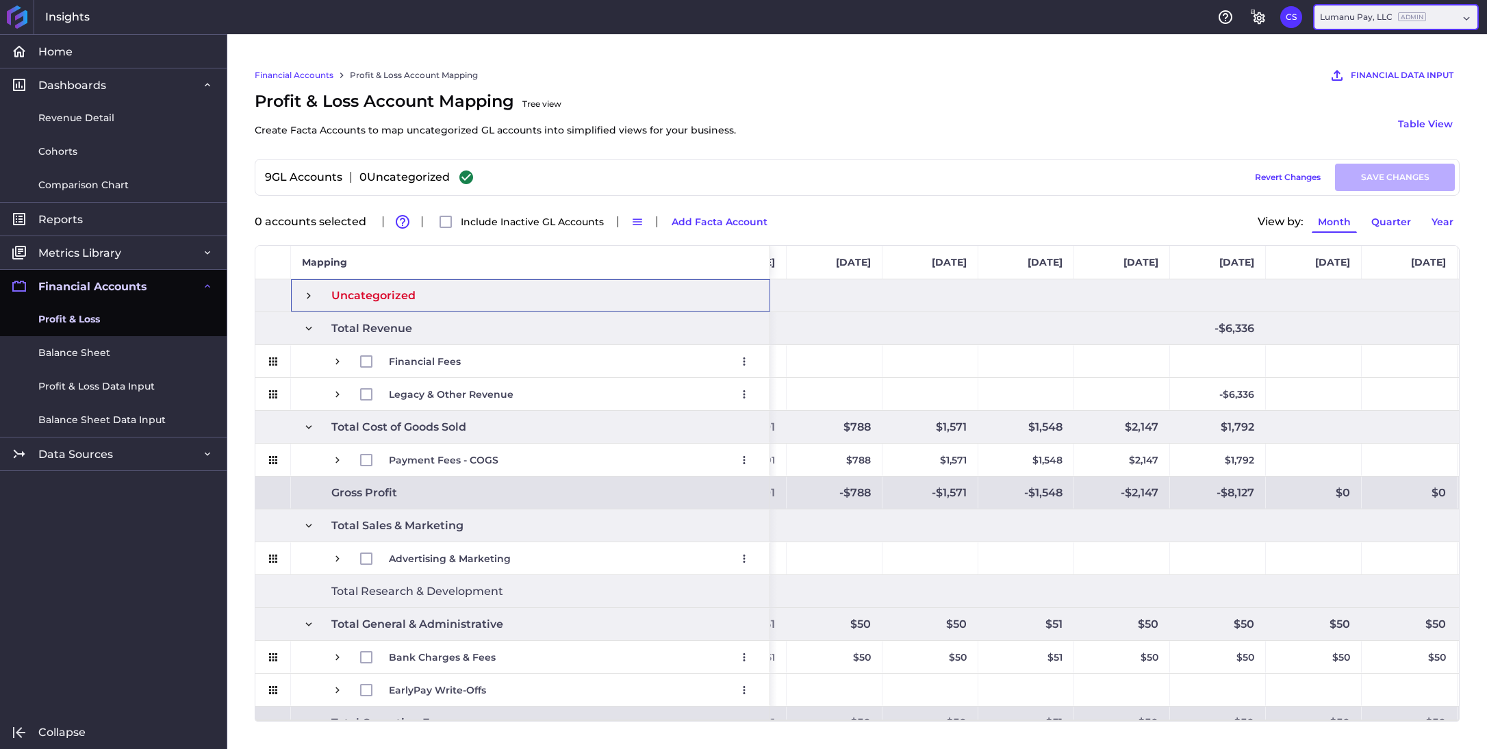
click at [1452, 14] on div "Lumanu Pay, LLC Admin" at bounding box center [1389, 17] width 138 height 12
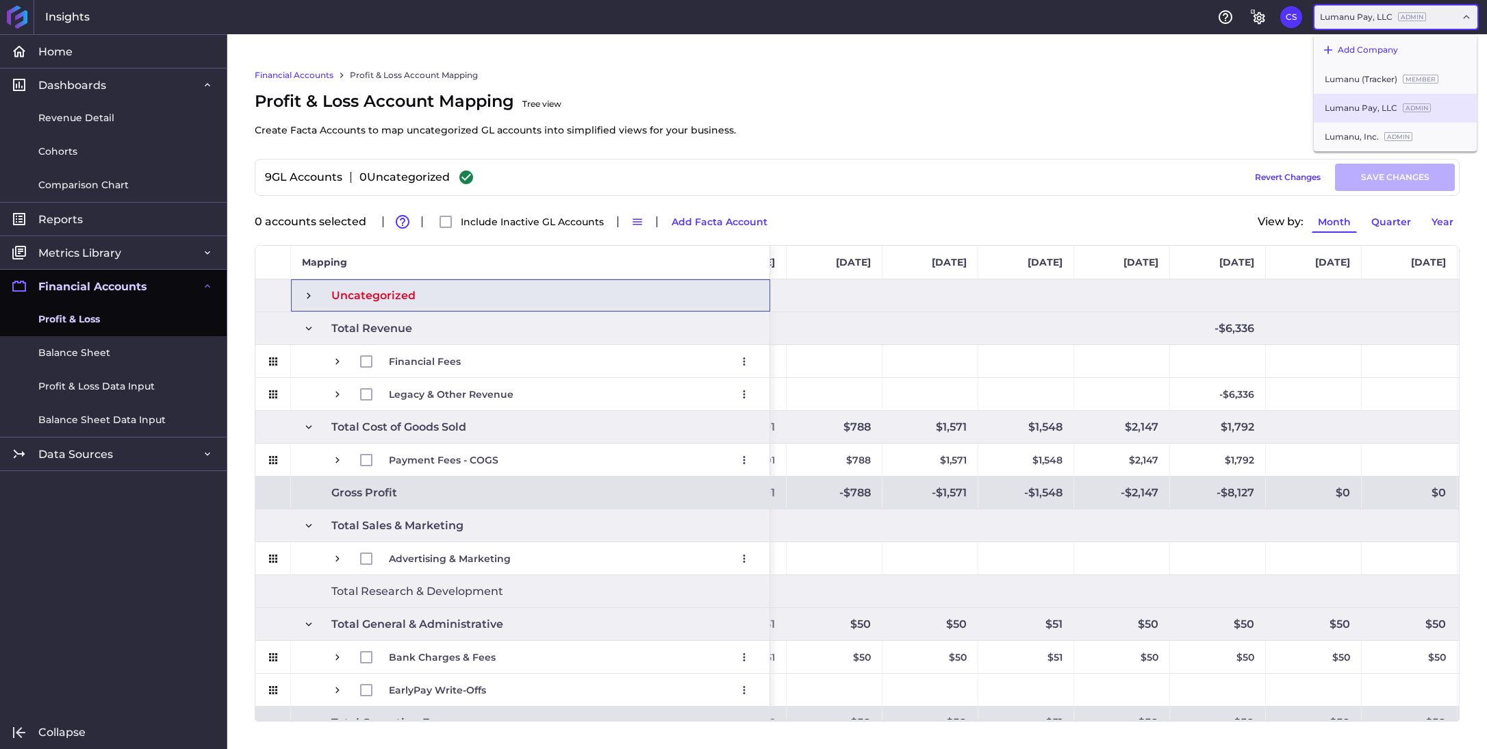
click at [1369, 116] on div "Lumanu Pay, LLC Admin" at bounding box center [1395, 108] width 163 height 29
click at [1402, 20] on ins "Admin" at bounding box center [1412, 16] width 28 height 9
click at [1379, 135] on div "Lumanu, Inc. Admin" at bounding box center [1395, 137] width 163 height 29
